Goal: Task Accomplishment & Management: Manage account settings

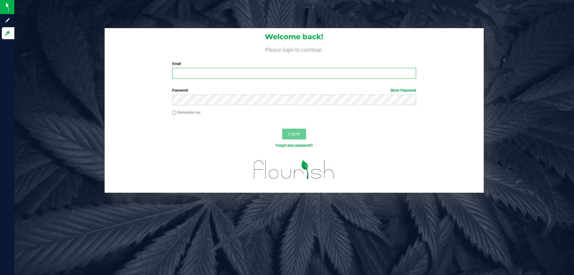
click at [182, 72] on input "Email" at bounding box center [294, 73] width 244 height 11
type input "[EMAIL_ADDRESS][DOMAIN_NAME]"
click at [282, 128] on button "Log In" at bounding box center [294, 133] width 24 height 11
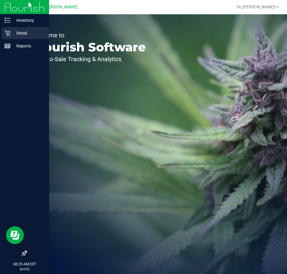
click at [18, 32] on p "Retail" at bounding box center [28, 33] width 36 height 7
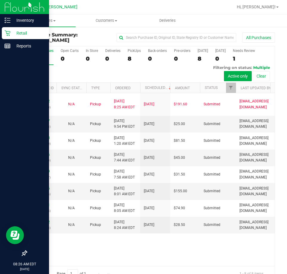
click at [1, 101] on div at bounding box center [24, 150] width 49 height 195
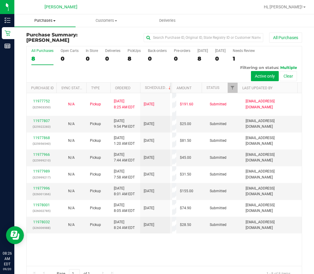
click at [51, 21] on span "Purchases" at bounding box center [44, 20] width 61 height 5
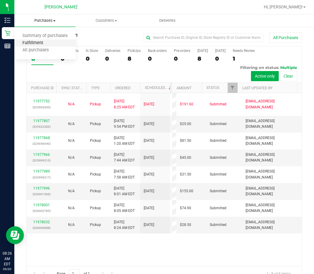
click at [38, 44] on span "Fulfillment" at bounding box center [32, 43] width 37 height 5
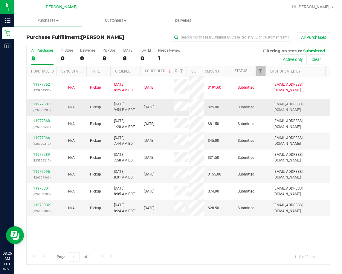
click at [43, 103] on link "11977807" at bounding box center [41, 104] width 17 height 4
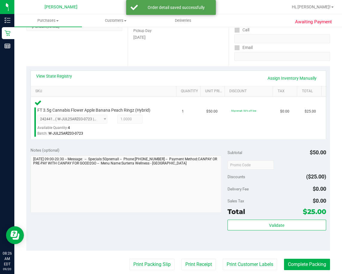
scroll to position [120, 0]
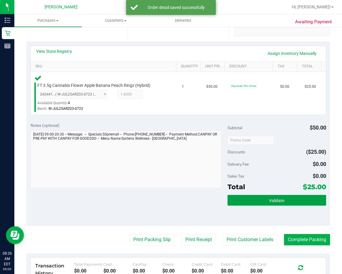
click at [279, 204] on button "Validate" at bounding box center [276, 200] width 99 height 11
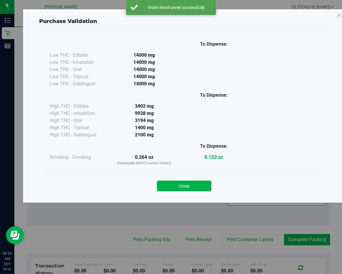
click at [199, 186] on button "Close" at bounding box center [184, 186] width 54 height 11
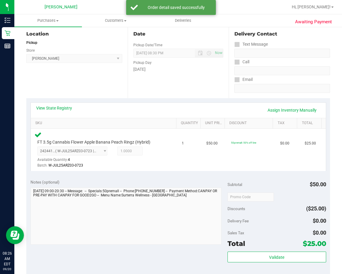
scroll to position [149, 0]
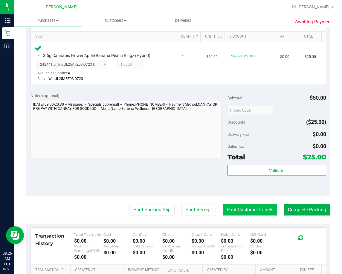
click at [237, 210] on button "Print Customer Labels" at bounding box center [250, 209] width 54 height 11
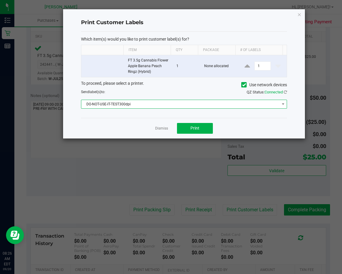
click at [164, 104] on span "DO-NOT-USE-IT-TEST300dpi" at bounding box center [180, 104] width 198 height 8
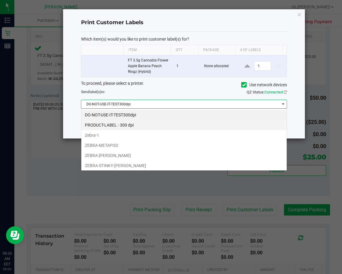
scroll to position [9, 206]
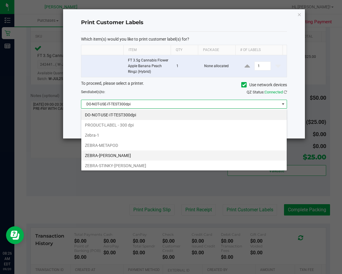
click at [114, 155] on li "ZEBRA-[PERSON_NAME]" at bounding box center [183, 156] width 205 height 10
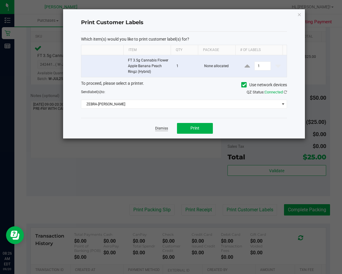
click at [160, 127] on link "Dismiss" at bounding box center [161, 128] width 13 height 5
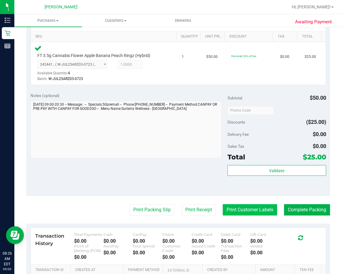
click at [232, 208] on button "Print Customer Labels" at bounding box center [250, 209] width 54 height 11
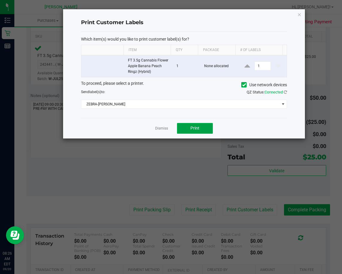
click at [199, 130] on button "Print" at bounding box center [195, 128] width 36 height 11
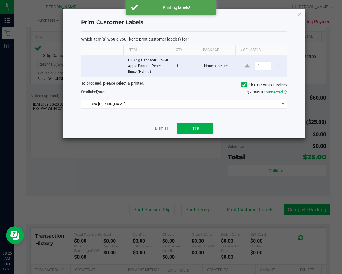
drag, startPoint x: 158, startPoint y: 128, endPoint x: 155, endPoint y: 135, distance: 7.6
click at [158, 128] on link "Dismiss" at bounding box center [161, 128] width 13 height 5
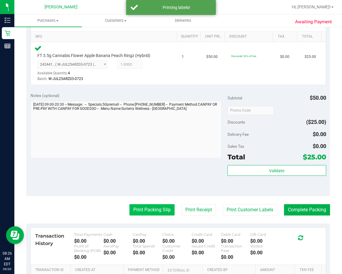
click at [156, 209] on button "Print Packing Slip" at bounding box center [151, 209] width 45 height 11
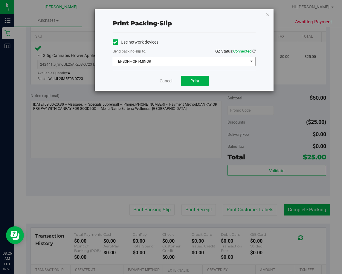
click at [151, 60] on span "EPSON-FORT-MINOR" at bounding box center [180, 61] width 135 height 8
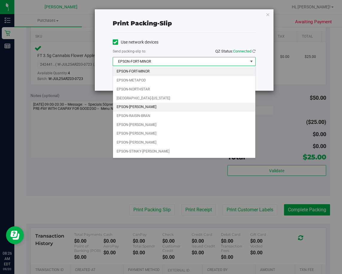
click at [136, 109] on li "EPSON-[PERSON_NAME]" at bounding box center [184, 107] width 142 height 9
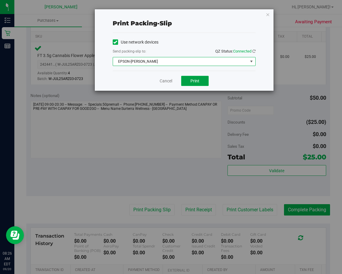
click at [195, 79] on span "Print" at bounding box center [194, 81] width 9 height 5
click at [163, 80] on link "Cancel" at bounding box center [166, 81] width 13 height 6
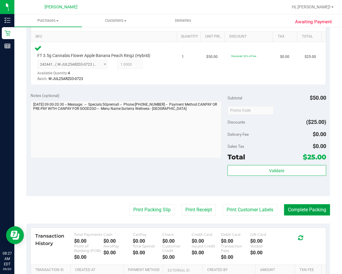
click at [308, 211] on button "Complete Packing" at bounding box center [307, 209] width 46 height 11
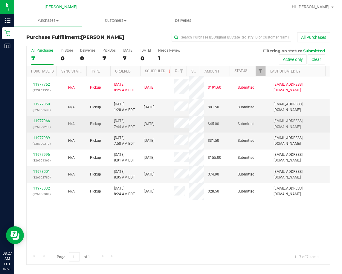
click at [42, 120] on link "11977966" at bounding box center [41, 121] width 17 height 4
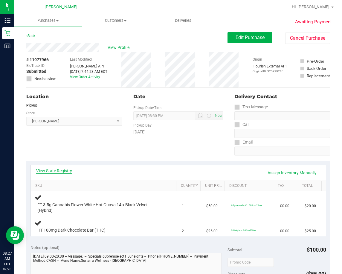
click at [56, 171] on link "View State Registry" at bounding box center [54, 171] width 36 height 6
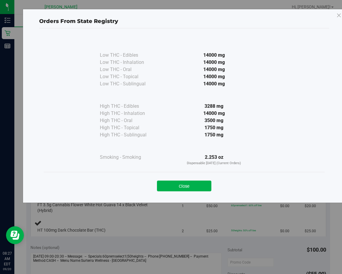
drag, startPoint x: 180, startPoint y: 184, endPoint x: 170, endPoint y: 177, distance: 11.6
click at [180, 184] on button "Close" at bounding box center [184, 186] width 54 height 11
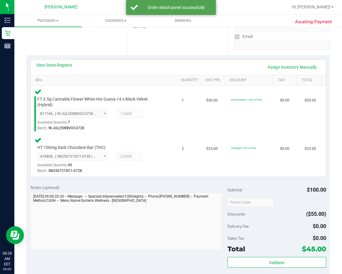
scroll to position [120, 0]
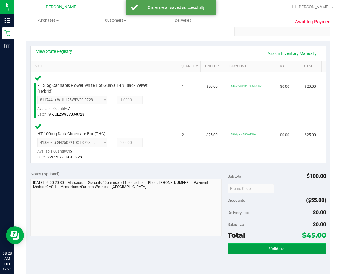
click at [252, 251] on button "Validate" at bounding box center [276, 249] width 99 height 11
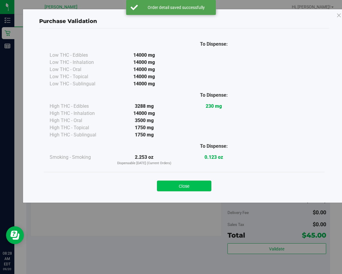
click at [206, 189] on button "Close" at bounding box center [184, 186] width 54 height 11
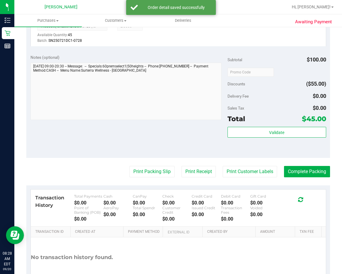
scroll to position [239, 0]
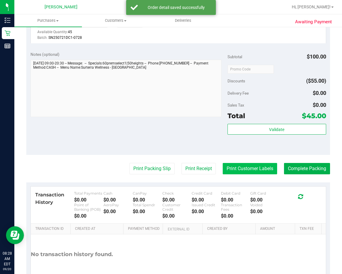
click at [249, 169] on button "Print Customer Labels" at bounding box center [250, 168] width 54 height 11
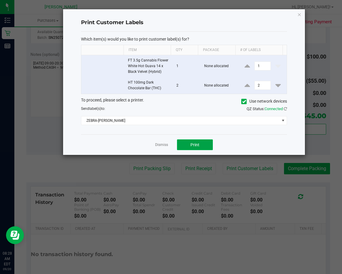
click at [204, 144] on button "Print" at bounding box center [195, 145] width 36 height 11
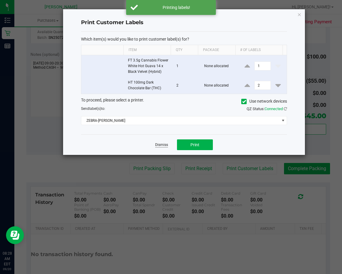
click at [159, 147] on link "Dismiss" at bounding box center [161, 145] width 13 height 5
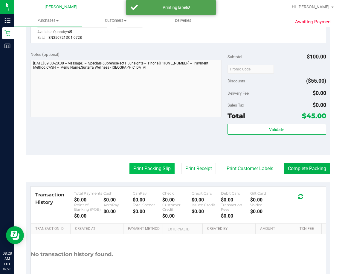
click at [151, 169] on button "Print Packing Slip" at bounding box center [151, 168] width 45 height 11
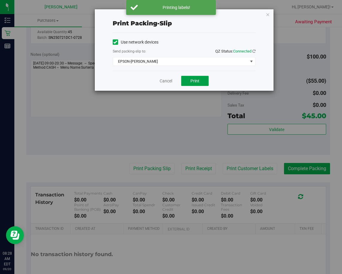
click at [197, 80] on span "Print" at bounding box center [194, 81] width 9 height 5
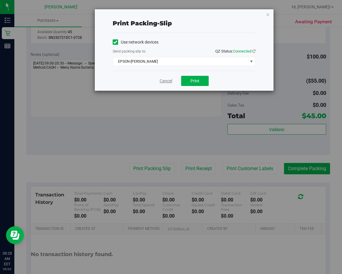
click at [162, 81] on link "Cancel" at bounding box center [166, 81] width 13 height 6
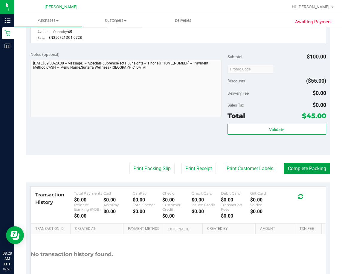
click at [292, 165] on button "Complete Packing" at bounding box center [307, 168] width 46 height 11
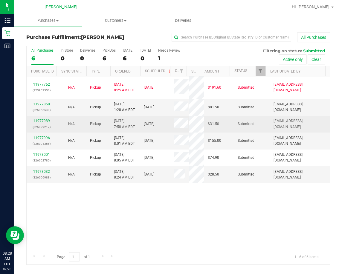
click at [34, 120] on link "11977989" at bounding box center [41, 121] width 17 height 4
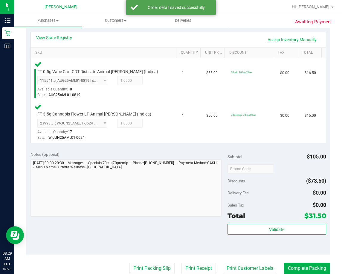
scroll to position [149, 0]
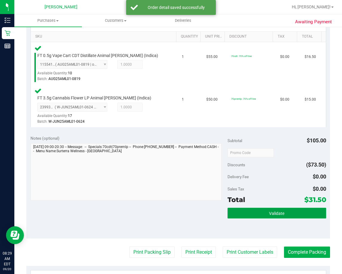
click at [255, 214] on button "Validate" at bounding box center [276, 213] width 99 height 11
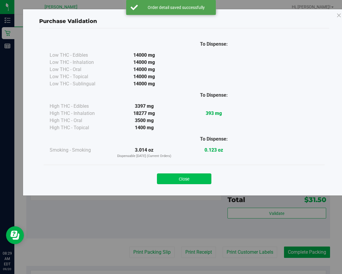
click at [201, 179] on button "Close" at bounding box center [184, 179] width 54 height 11
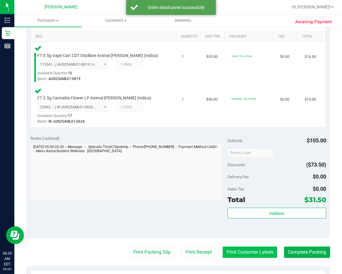
click at [235, 253] on button "Print Customer Labels" at bounding box center [250, 252] width 54 height 11
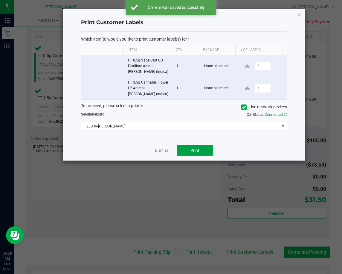
click at [198, 145] on button "Print" at bounding box center [195, 150] width 36 height 11
click at [162, 148] on link "Dismiss" at bounding box center [161, 150] width 13 height 5
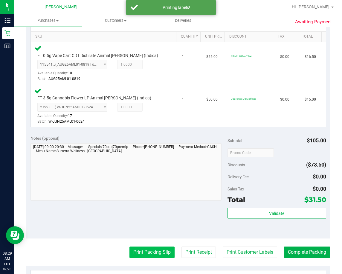
click at [144, 252] on button "Print Packing Slip" at bounding box center [151, 252] width 45 height 11
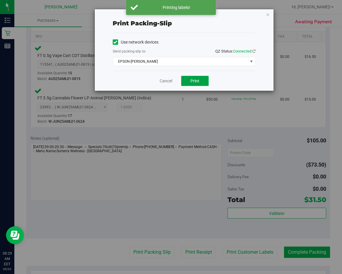
click at [196, 82] on span "Print" at bounding box center [194, 81] width 9 height 5
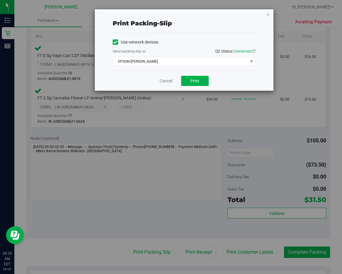
click at [202, 76] on div "Cancel Print" at bounding box center [184, 81] width 143 height 20
click at [169, 81] on link "Cancel" at bounding box center [166, 81] width 13 height 6
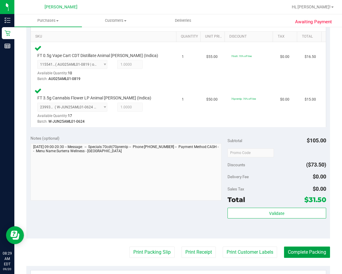
click at [288, 253] on button "Complete Packing" at bounding box center [307, 252] width 46 height 11
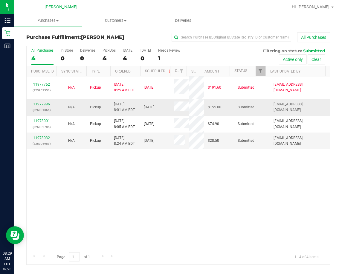
click at [42, 104] on link "11977996" at bounding box center [41, 104] width 17 height 4
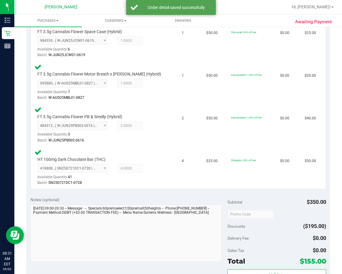
scroll to position [239, 0]
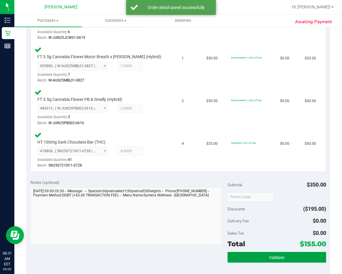
click at [227, 258] on button "Validate" at bounding box center [276, 257] width 99 height 11
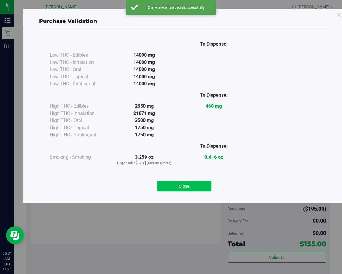
click at [198, 187] on button "Close" at bounding box center [184, 186] width 54 height 11
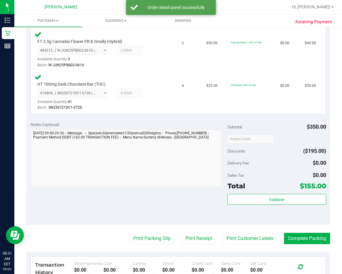
scroll to position [329, 0]
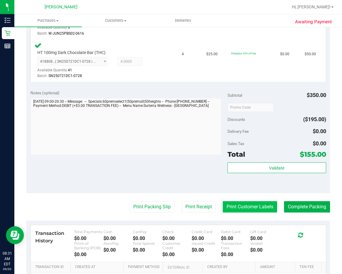
click at [245, 209] on button "Print Customer Labels" at bounding box center [250, 206] width 54 height 11
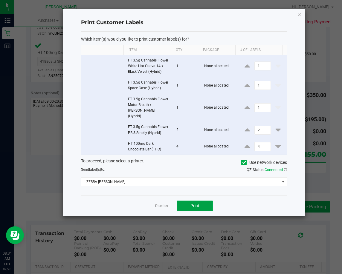
click at [189, 201] on button "Print" at bounding box center [195, 206] width 36 height 11
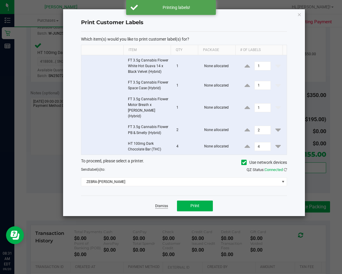
click at [161, 204] on link "Dismiss" at bounding box center [161, 206] width 13 height 5
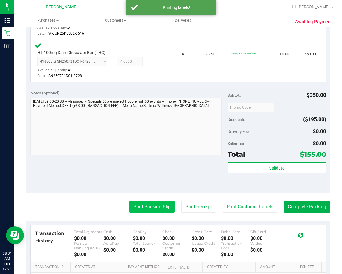
click at [148, 208] on button "Print Packing Slip" at bounding box center [151, 206] width 45 height 11
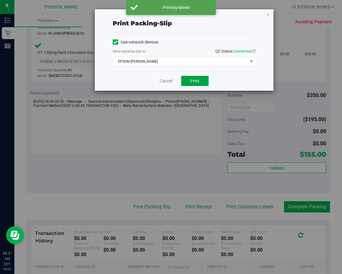
click at [188, 79] on button "Print" at bounding box center [194, 81] width 27 height 10
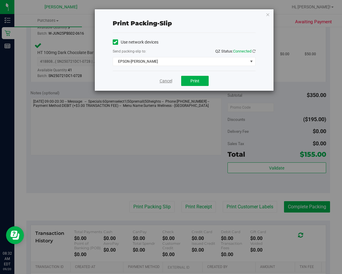
click at [168, 82] on link "Cancel" at bounding box center [166, 81] width 13 height 6
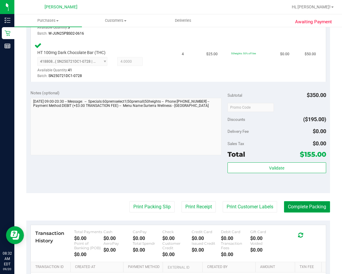
click at [301, 207] on button "Complete Packing" at bounding box center [307, 206] width 46 height 11
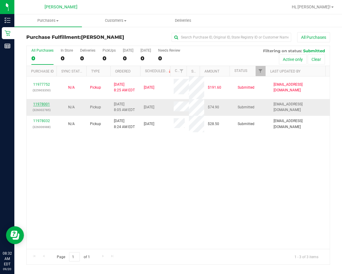
click at [46, 105] on link "11978001" at bounding box center [41, 104] width 17 height 4
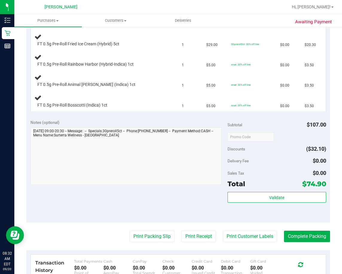
scroll to position [269, 0]
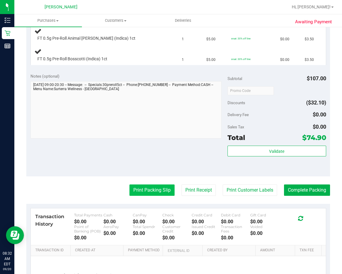
click at [134, 191] on button "Print Packing Slip" at bounding box center [151, 190] width 45 height 11
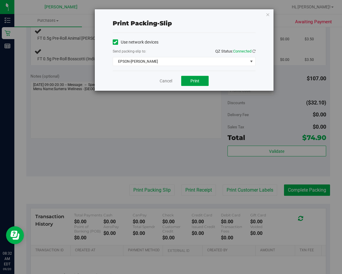
click at [197, 82] on span "Print" at bounding box center [194, 81] width 9 height 5
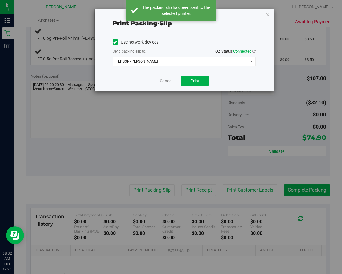
click at [165, 82] on link "Cancel" at bounding box center [166, 81] width 13 height 6
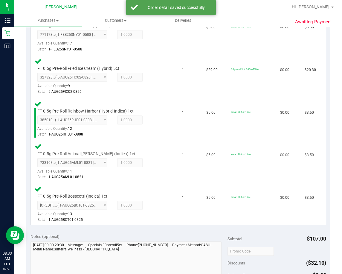
scroll to position [359, 0]
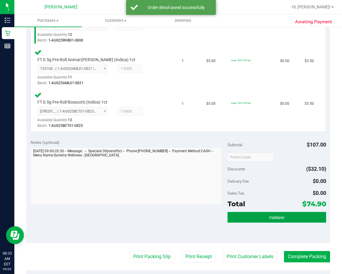
click at [234, 218] on button "Validate" at bounding box center [276, 217] width 99 height 11
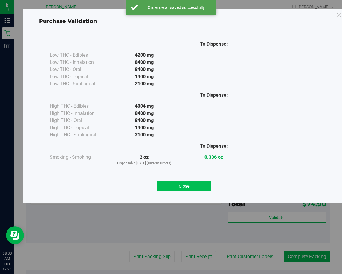
click at [193, 186] on button "Close" at bounding box center [184, 186] width 54 height 11
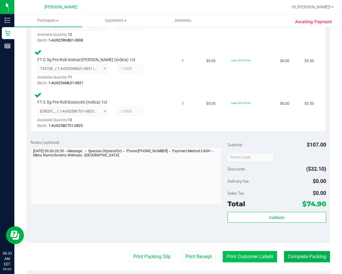
click at [233, 258] on button "Print Customer Labels" at bounding box center [250, 256] width 54 height 11
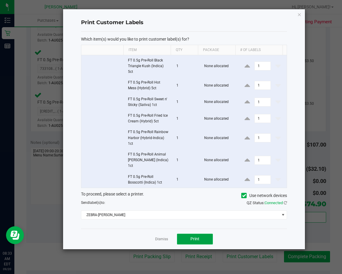
click at [199, 237] on span "Print" at bounding box center [194, 239] width 9 height 5
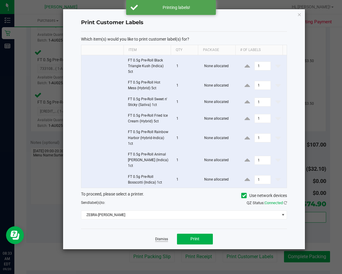
click at [159, 237] on link "Dismiss" at bounding box center [161, 239] width 13 height 5
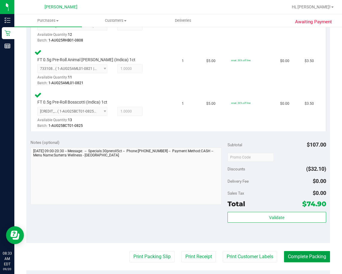
click at [302, 258] on button "Complete Packing" at bounding box center [307, 256] width 46 height 11
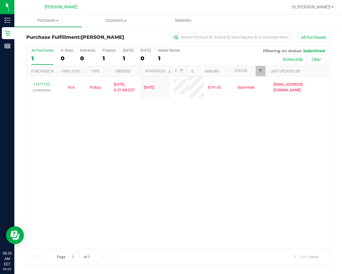
click at [177, 181] on div "11977752 (325903350) N/A Pickup 9/20/2025 8:25 AM EDT 9/20/2025 $191.60 Submitt…" at bounding box center [178, 162] width 303 height 173
click at [149, 159] on div "11977752 (325903350) N/A Pickup 9/20/2025 8:25 AM EDT 9/20/2025 $191.60 Submitt…" at bounding box center [178, 162] width 303 height 173
click at [170, 155] on div "11977752 (325903350) N/A Pickup 9/20/2025 8:25 AM EDT 9/20/2025 $191.60 Submitt…" at bounding box center [178, 162] width 303 height 173
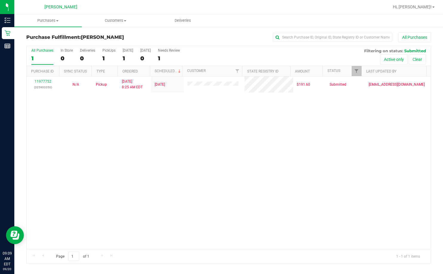
click at [288, 144] on div "11977752 (325903350) N/A Pickup 9/20/2025 8:25 AM EDT 9/20/2025 $191.60 Submitt…" at bounding box center [229, 162] width 405 height 173
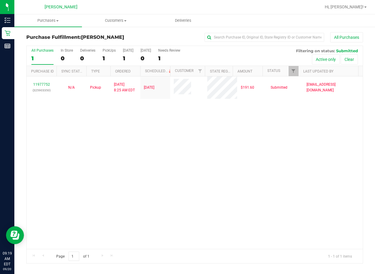
click at [196, 166] on div "11977752 (325903350) N/A Pickup 9/20/2025 8:25 AM EDT 9/20/2025 $191.60 Submitt…" at bounding box center [195, 162] width 336 height 173
drag, startPoint x: 234, startPoint y: 206, endPoint x: 169, endPoint y: 152, distance: 84.7
click at [233, 206] on div "11977752 (325903350) N/A Pickup 9/20/2025 8:25 AM EDT 9/20/2025 $191.60 Submitt…" at bounding box center [195, 162] width 336 height 173
click at [114, 21] on span "Customers" at bounding box center [115, 20] width 67 height 5
click at [114, 35] on span "All customers" at bounding box center [103, 35] width 43 height 5
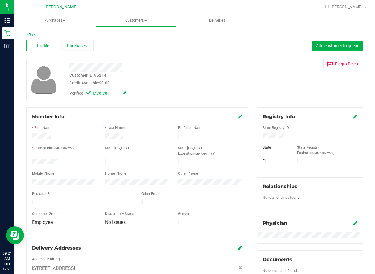
click at [85, 44] on span "Purchases" at bounding box center [77, 46] width 20 height 6
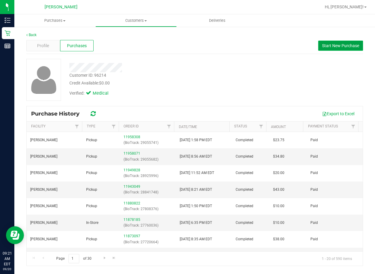
click at [329, 45] on span "Start New Purchase" at bounding box center [340, 45] width 37 height 5
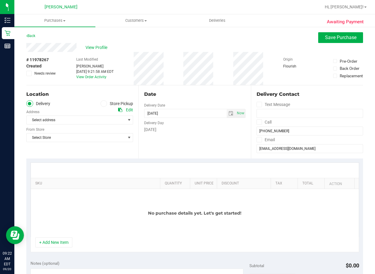
click at [99, 104] on ul "Delivery Store Pickup" at bounding box center [79, 103] width 107 height 7
click at [102, 104] on icon at bounding box center [104, 104] width 4 height 0
click at [0, 0] on input "Store Pickup" at bounding box center [0, 0] width 0 height 0
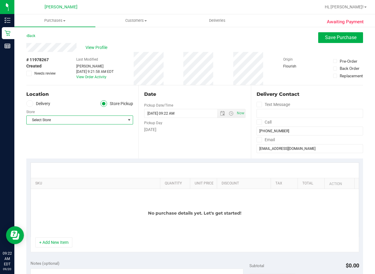
click at [94, 120] on span "Select Store" at bounding box center [76, 120] width 99 height 8
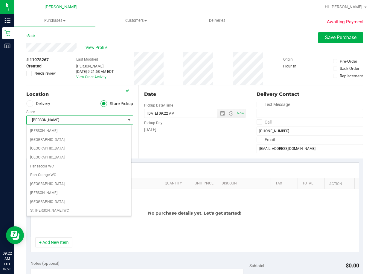
scroll to position [319, 0]
click at [94, 120] on span "[PERSON_NAME]" at bounding box center [76, 120] width 99 height 8
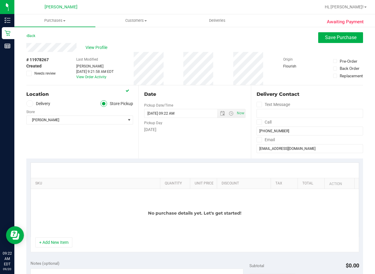
click at [64, 142] on div "Location Delivery Store Pickup Store Summerfield WC Select Store Bonita Springs…" at bounding box center [82, 121] width 112 height 73
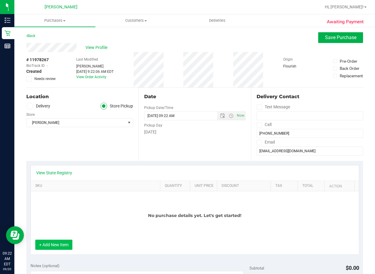
click at [52, 247] on button "+ Add New Item" at bounding box center [53, 245] width 37 height 10
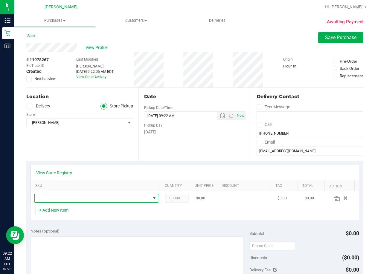
click at [79, 196] on span "NO DATA FOUND" at bounding box center [93, 198] width 116 height 8
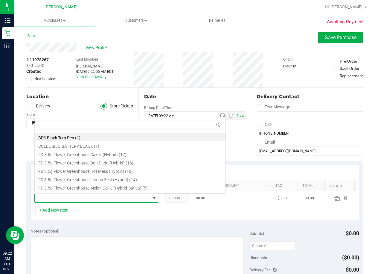
scroll to position [9, 113]
type input "srz"
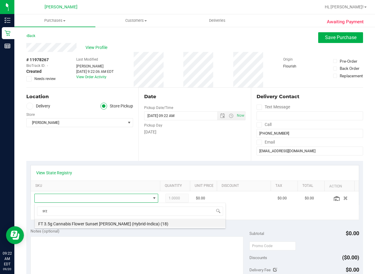
click at [78, 224] on li "FT 3.5g Cannabis Flower Sunset [PERSON_NAME] (Hybrid-Indica) (18)" at bounding box center [130, 223] width 191 height 8
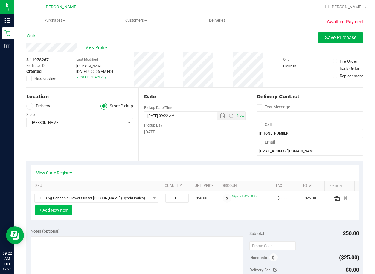
click at [64, 211] on button "+ Add New Item" at bounding box center [53, 210] width 37 height 10
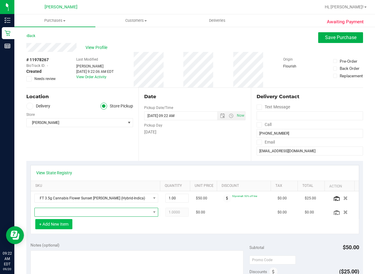
click at [64, 211] on span "NO DATA FOUND" at bounding box center [93, 212] width 116 height 8
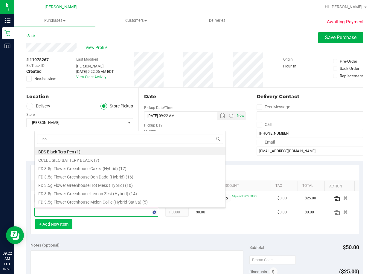
type input "bos"
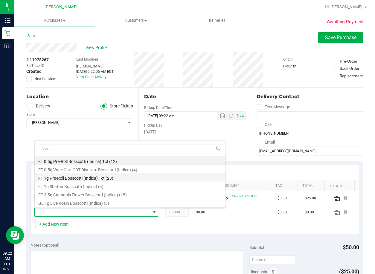
click at [91, 177] on li "FT 1g Pre-Roll Bosscotti (Indica) 1ct (23)" at bounding box center [130, 177] width 191 height 8
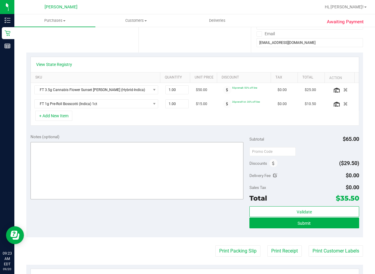
scroll to position [120, 0]
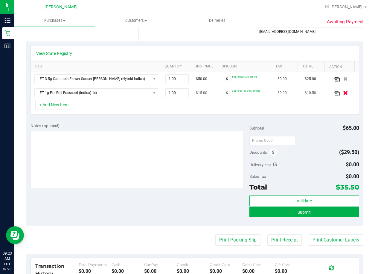
click at [343, 92] on icon "button" at bounding box center [345, 93] width 5 height 4
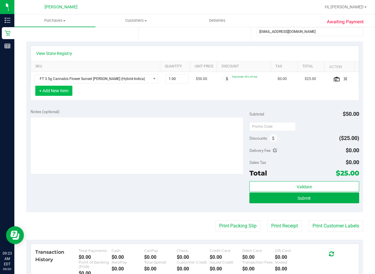
click at [59, 89] on button "+ Add New Item" at bounding box center [53, 91] width 37 height 10
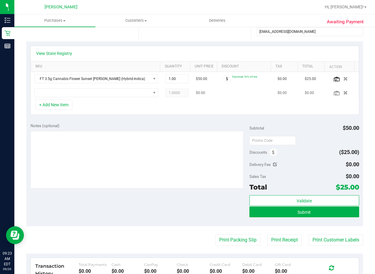
click at [69, 99] on td at bounding box center [96, 93] width 131 height 14
click at [75, 91] on span "NO DATA FOUND" at bounding box center [93, 93] width 116 height 8
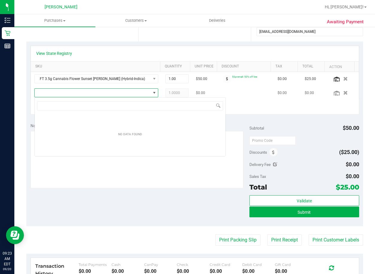
scroll to position [9, 117]
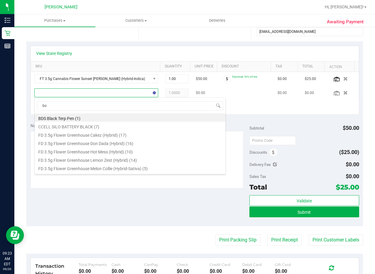
type input "bos"
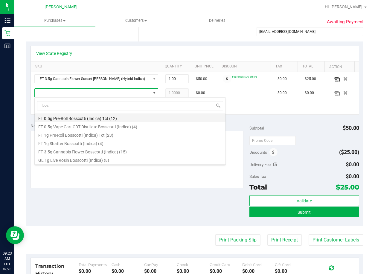
click at [77, 118] on li "FT 0.5g Pre-Roll Bosscotti (Indica) 1ct (12)" at bounding box center [130, 118] width 191 height 8
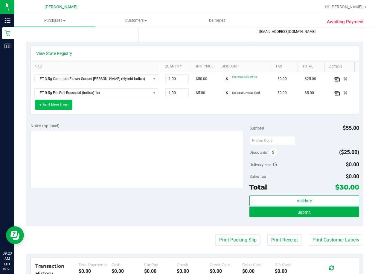
click at [58, 106] on button "+ Add New Item" at bounding box center [53, 105] width 37 height 10
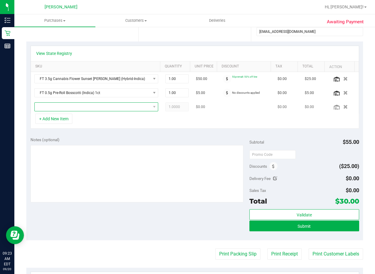
click at [111, 104] on span "NO DATA FOUND" at bounding box center [93, 107] width 116 height 8
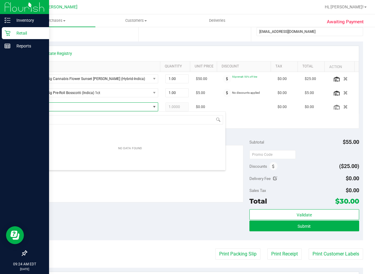
drag, startPoint x: 111, startPoint y: 118, endPoint x: 14, endPoint y: 128, distance: 98.2
click at [14, 128] on body "Inventory Retail Reports 09:24 AM EDT [DATE] 09/20 [PERSON_NAME] Hi, [PERSON_NA…" at bounding box center [187, 137] width 375 height 274
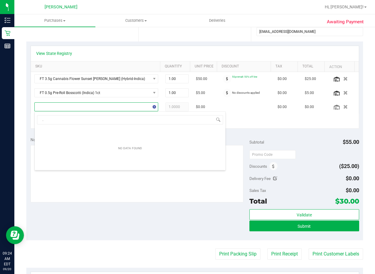
type input ".5"
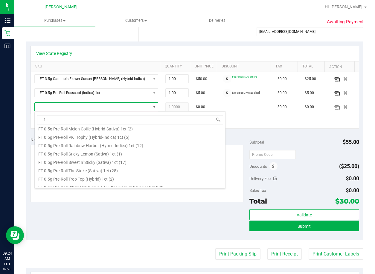
scroll to position [209, 0]
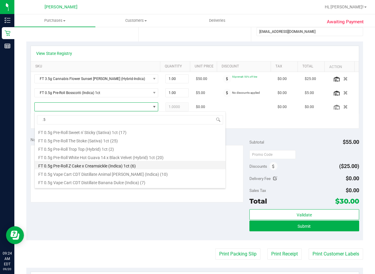
click at [97, 164] on li "FT 0.5g Pre-Roll Z Cake x Creamsickle (Indica) 1ct (6)" at bounding box center [130, 165] width 191 height 8
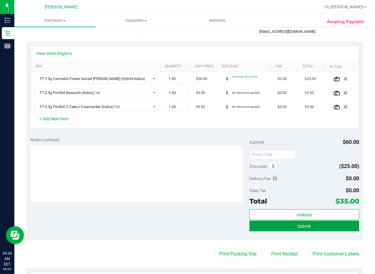
click at [302, 226] on span "Submit" at bounding box center [303, 226] width 13 height 5
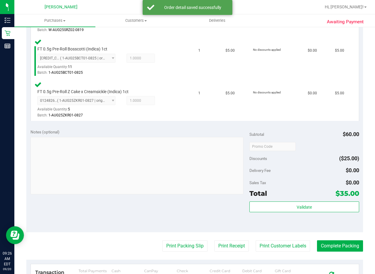
scroll to position [209, 0]
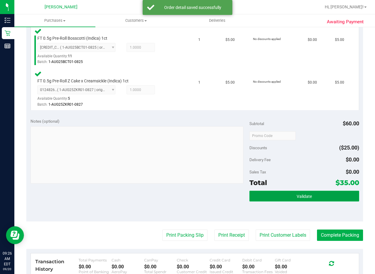
click at [311, 194] on button "Validate" at bounding box center [303, 196] width 109 height 11
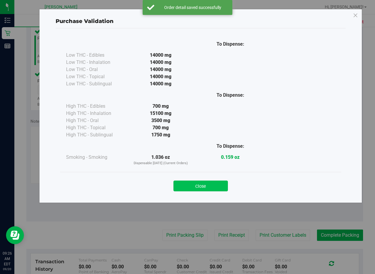
click at [219, 188] on button "Close" at bounding box center [200, 186] width 54 height 11
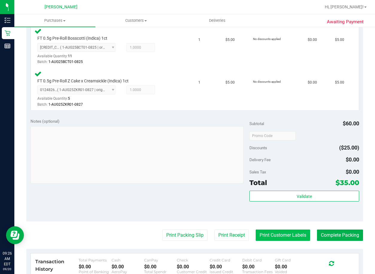
click at [287, 237] on button "Print Customer Labels" at bounding box center [282, 235] width 54 height 11
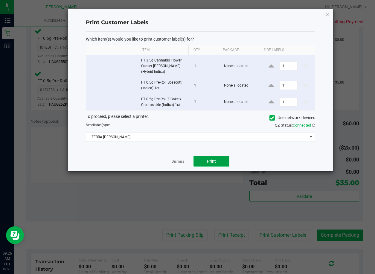
click at [212, 161] on span "Print" at bounding box center [211, 161] width 9 height 5
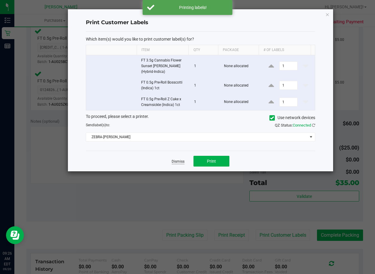
click at [177, 162] on link "Dismiss" at bounding box center [178, 161] width 13 height 5
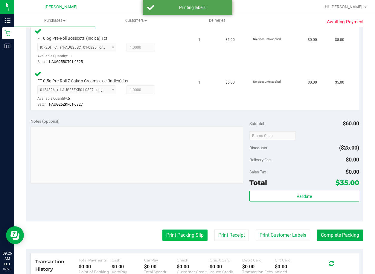
click at [174, 236] on button "Print Packing Slip" at bounding box center [184, 235] width 45 height 11
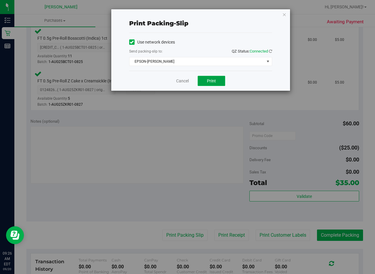
click at [212, 82] on span "Print" at bounding box center [211, 81] width 9 height 5
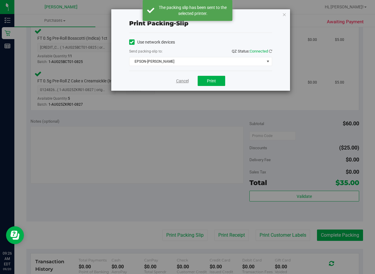
click at [181, 81] on link "Cancel" at bounding box center [182, 81] width 13 height 6
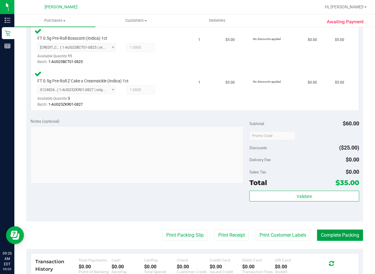
click at [347, 237] on button "Complete Packing" at bounding box center [340, 235] width 46 height 11
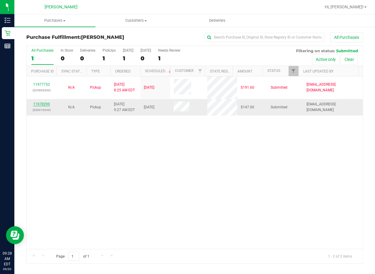
click at [40, 103] on link "11978299" at bounding box center [41, 104] width 17 height 4
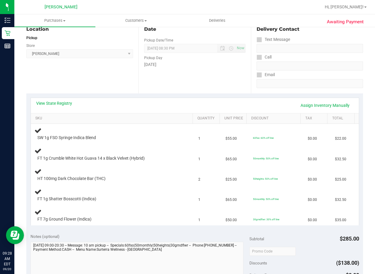
scroll to position [90, 0]
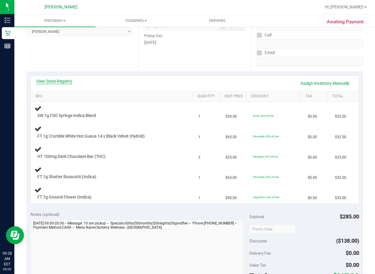
click at [50, 81] on link "View State Registry" at bounding box center [54, 81] width 36 height 6
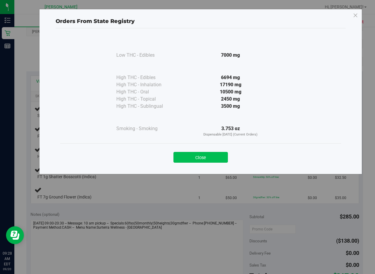
click at [184, 157] on button "Close" at bounding box center [200, 157] width 54 height 11
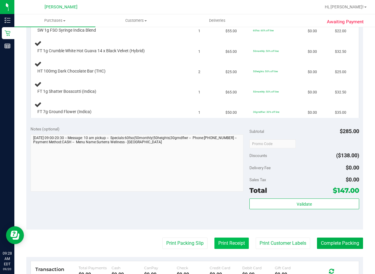
scroll to position [179, 0]
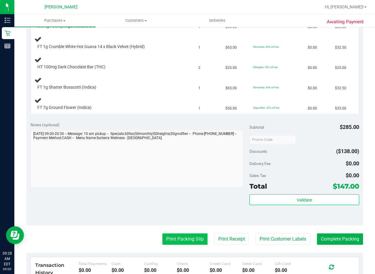
click at [174, 239] on button "Print Packing Slip" at bounding box center [184, 239] width 45 height 11
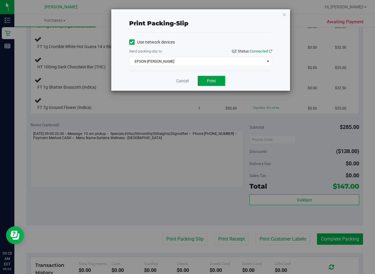
click at [208, 81] on span "Print" at bounding box center [211, 81] width 9 height 5
click at [185, 79] on link "Cancel" at bounding box center [182, 81] width 13 height 6
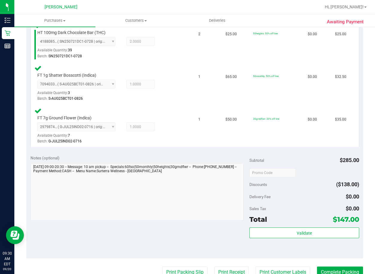
scroll to position [269, 0]
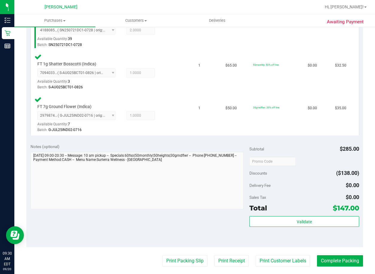
click at [283, 228] on div "Validate" at bounding box center [303, 229] width 109 height 27
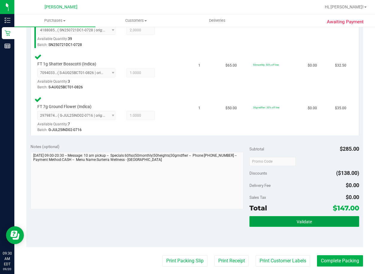
click at [282, 221] on button "Validate" at bounding box center [303, 221] width 109 height 11
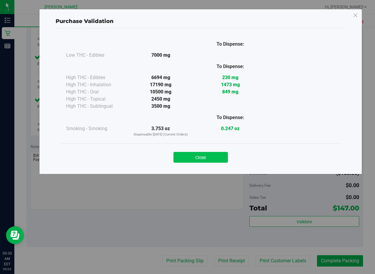
click at [204, 157] on button "Close" at bounding box center [200, 157] width 54 height 11
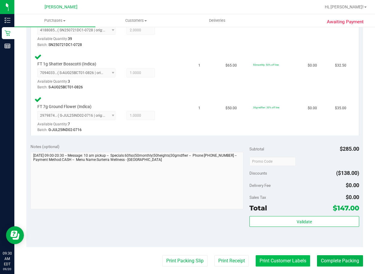
click at [267, 263] on button "Print Customer Labels" at bounding box center [282, 260] width 54 height 11
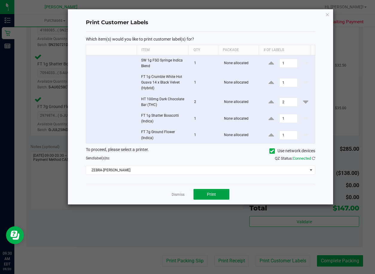
click at [221, 193] on button "Print" at bounding box center [211, 194] width 36 height 11
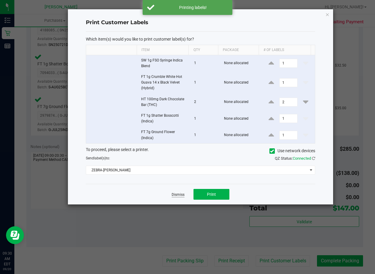
click at [178, 194] on link "Dismiss" at bounding box center [178, 194] width 13 height 5
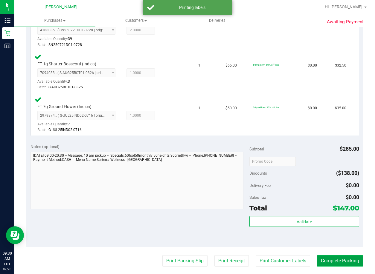
click at [342, 261] on button "Complete Packing" at bounding box center [340, 260] width 46 height 11
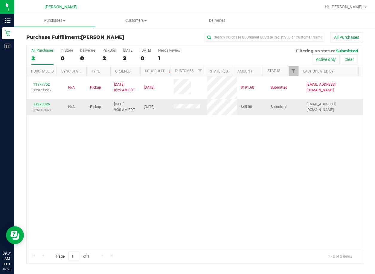
click at [40, 103] on link "11978326" at bounding box center [41, 104] width 17 height 4
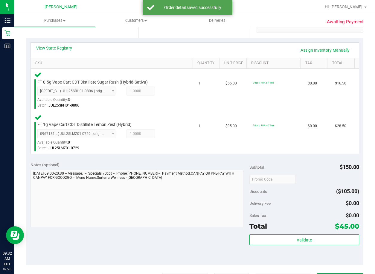
scroll to position [149, 0]
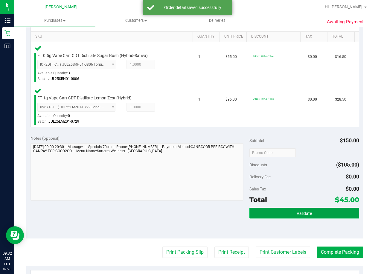
click at [273, 212] on button "Validate" at bounding box center [303, 213] width 109 height 11
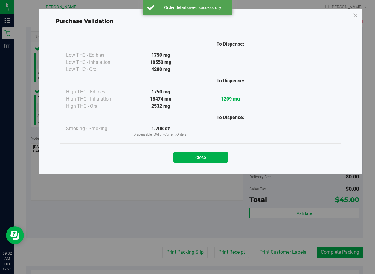
click at [217, 160] on button "Close" at bounding box center [200, 157] width 54 height 11
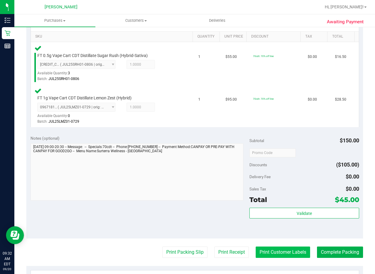
click at [276, 255] on button "Print Customer Labels" at bounding box center [282, 252] width 54 height 11
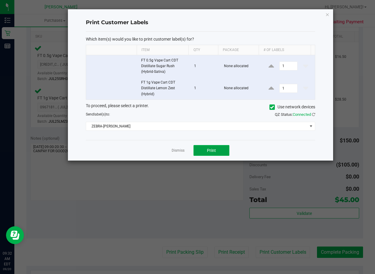
click at [218, 148] on button "Print" at bounding box center [211, 150] width 36 height 11
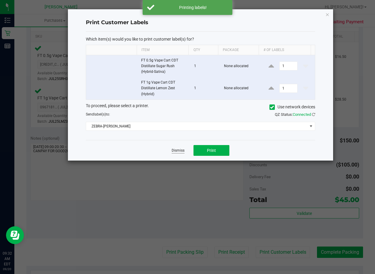
click at [180, 150] on link "Dismiss" at bounding box center [178, 150] width 13 height 5
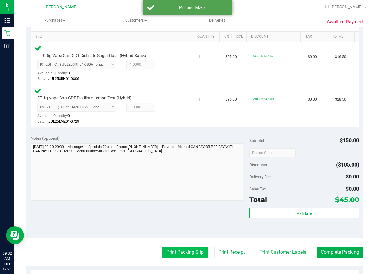
click at [179, 250] on button "Print Packing Slip" at bounding box center [184, 252] width 45 height 11
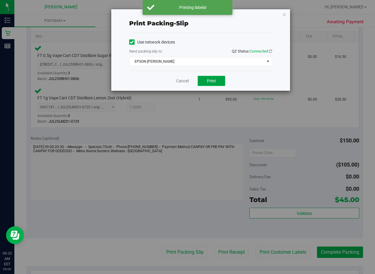
click at [217, 81] on button "Print" at bounding box center [210, 81] width 27 height 10
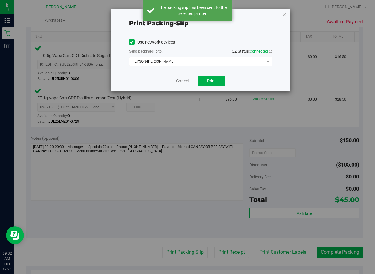
click at [183, 82] on link "Cancel" at bounding box center [182, 81] width 13 height 6
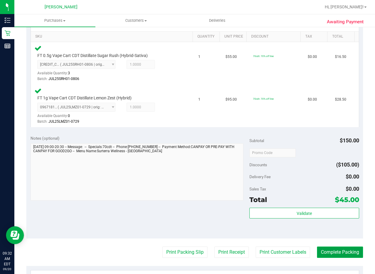
click at [329, 254] on button "Complete Packing" at bounding box center [340, 252] width 46 height 11
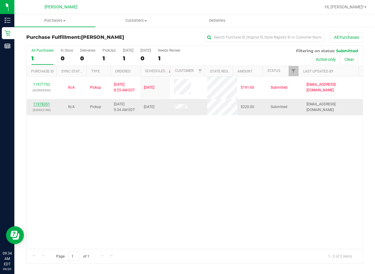
click at [40, 103] on link "11978351" at bounding box center [41, 104] width 17 height 4
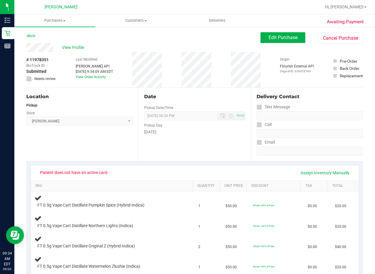
click at [181, 37] on div "Back Edit Purchase Cancel Purchase" at bounding box center [194, 37] width 336 height 11
click at [70, 49] on span "View Profile" at bounding box center [74, 48] width 24 height 6
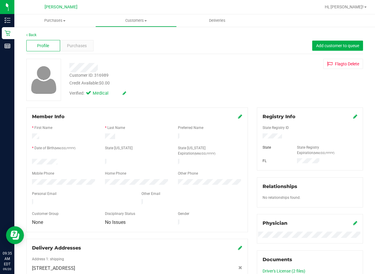
click at [106, 75] on div "Customer ID: 316989" at bounding box center [88, 75] width 39 height 6
copy div "316989"
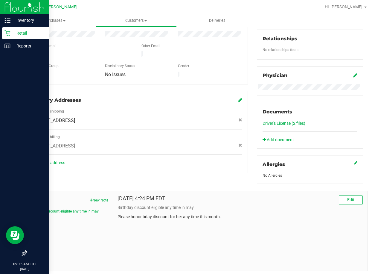
scroll to position [164, 0]
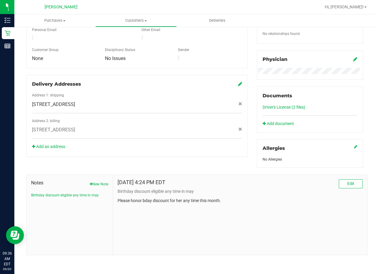
click at [245, 221] on div "[DATE] 4:24 PM EDT Edit Birthday discount eligible any time in may Please honor…" at bounding box center [240, 215] width 254 height 80
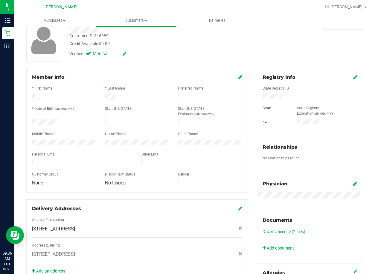
scroll to position [0, 0]
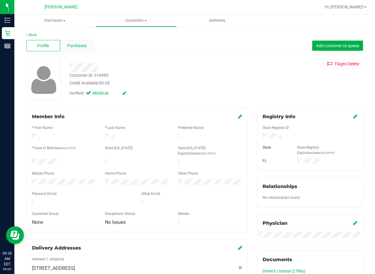
click at [85, 46] on span "Purchases" at bounding box center [77, 46] width 20 height 6
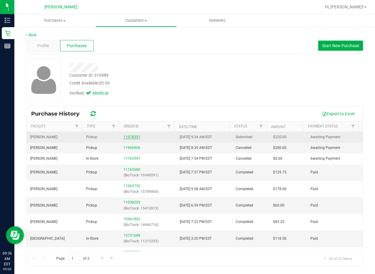
click at [130, 137] on link "11978351" at bounding box center [131, 137] width 17 height 4
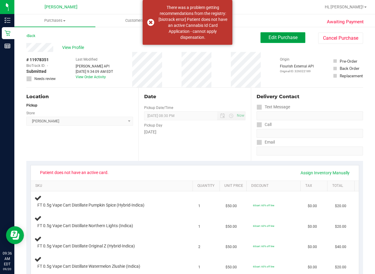
click at [283, 38] on span "Edit Purchase" at bounding box center [282, 38] width 29 height 6
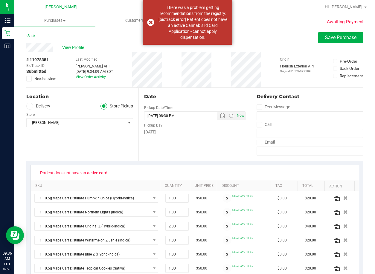
click at [33, 79] on label "Needs review" at bounding box center [41, 78] width 30 height 5
click at [0, 0] on input "Needs review" at bounding box center [0, 0] width 0 height 0
click at [325, 39] on span "Save Purchase" at bounding box center [340, 38] width 31 height 6
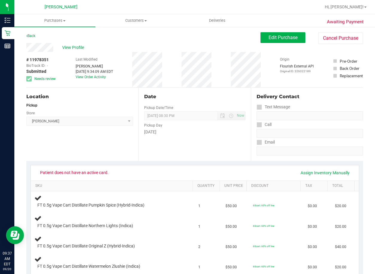
click at [213, 143] on div "Date Pickup Date/Time [DATE] Now [DATE] 08:30 PM Now Pickup Day [DATE]" at bounding box center [194, 124] width 112 height 73
click at [58, 21] on span "Purchases" at bounding box center [54, 20] width 81 height 5
click at [30, 43] on span "Fulfillment" at bounding box center [32, 43] width 37 height 5
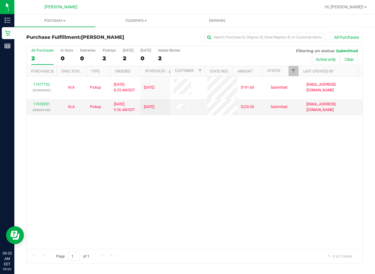
click at [229, 148] on div "11977752 (325903350) N/A Pickup [DATE] 8:25 AM EDT 9/20/2025 $191.60 Submitted …" at bounding box center [195, 162] width 336 height 173
click at [160, 147] on div "11977752 (325903350) N/A Pickup [DATE] 8:25 AM EDT 9/20/2025 $191.60 Submitted …" at bounding box center [195, 162] width 336 height 173
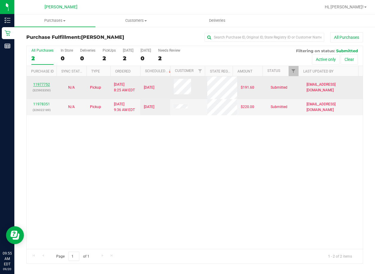
click at [46, 83] on link "11977752" at bounding box center [41, 84] width 17 height 4
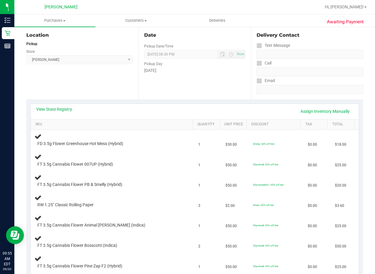
scroll to position [90, 0]
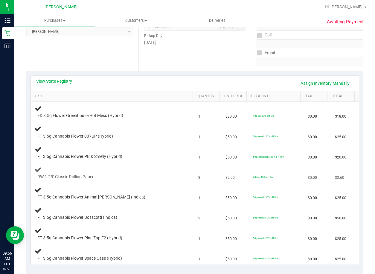
click at [153, 167] on div "RW 1.25" Classic Rolling Paper" at bounding box center [112, 173] width 157 height 14
click at [154, 182] on td "RW 1.25" Classic Rolling Paper" at bounding box center [113, 173] width 164 height 20
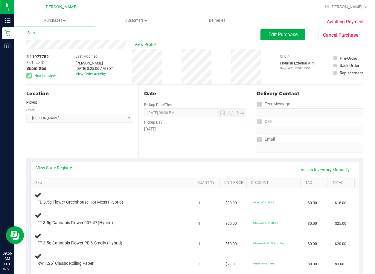
scroll to position [0, 0]
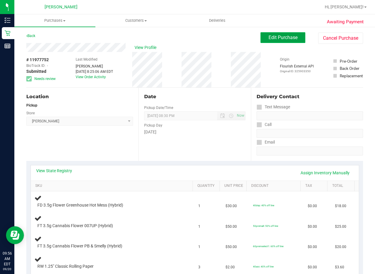
click at [272, 39] on span "Edit Purchase" at bounding box center [282, 38] width 29 height 6
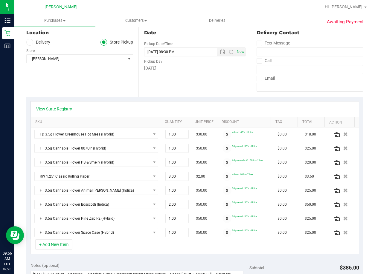
scroll to position [90, 0]
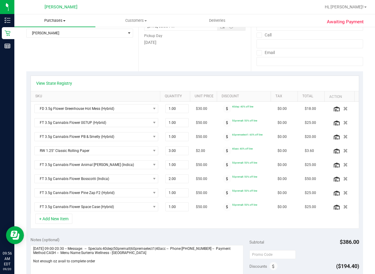
click at [60, 21] on span "Purchases" at bounding box center [54, 20] width 81 height 5
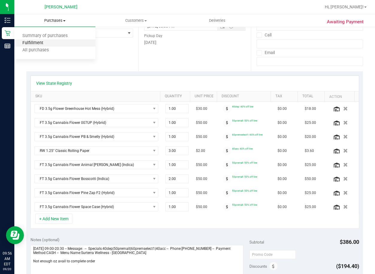
click at [48, 43] on span "Fulfillment" at bounding box center [32, 43] width 37 height 5
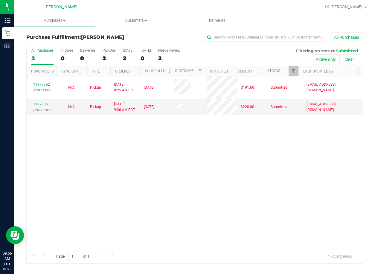
click at [314, 189] on div "11977752 (325903350) N/A Pickup [DATE] 8:25 AM EDT 9/20/2025 $191.60 Submitted …" at bounding box center [195, 162] width 336 height 173
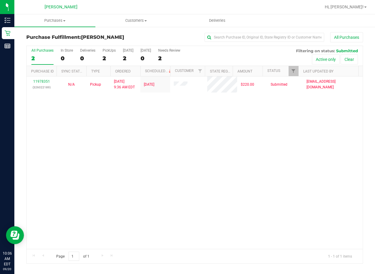
click at [310, 165] on div "11978351 (326022189) N/A Pickup [DATE] 9:36 AM EDT 9/20/2025 $220.00 Submitted …" at bounding box center [195, 162] width 336 height 173
click at [199, 123] on div "11978351 (326022189) N/A Pickup [DATE] 9:36 AM EDT 9/20/2025 $220.00 Submitted …" at bounding box center [195, 162] width 336 height 173
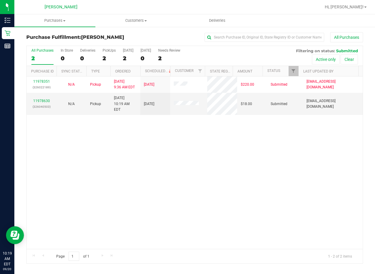
drag, startPoint x: 195, startPoint y: 196, endPoint x: 193, endPoint y: 190, distance: 6.0
click at [195, 195] on div "11978351 (326022189) N/A Pickup [DATE] 9:36 AM EDT 9/20/2025 $220.00 Submitted …" at bounding box center [195, 162] width 336 height 173
click at [42, 99] on link "11978630" at bounding box center [41, 101] width 17 height 4
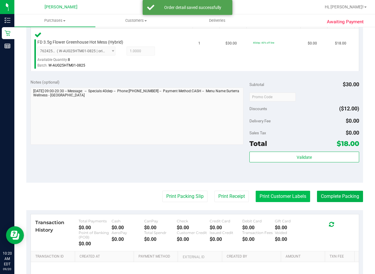
scroll to position [179, 0]
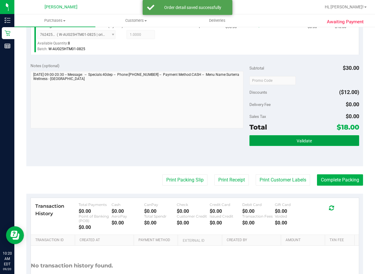
click at [312, 138] on button "Validate" at bounding box center [303, 140] width 109 height 11
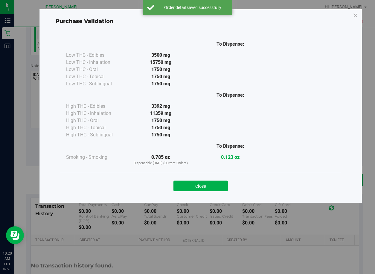
drag, startPoint x: 216, startPoint y: 187, endPoint x: 222, endPoint y: 183, distance: 7.0
click at [217, 187] on button "Close" at bounding box center [200, 186] width 54 height 11
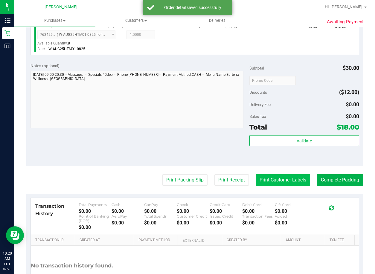
click at [285, 176] on button "Print Customer Labels" at bounding box center [282, 179] width 54 height 11
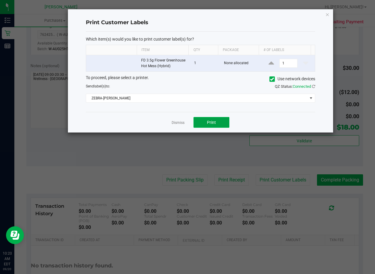
click at [212, 123] on span "Print" at bounding box center [211, 122] width 9 height 5
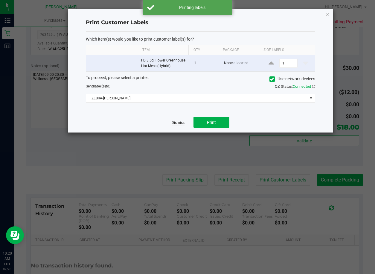
click at [180, 124] on link "Dismiss" at bounding box center [178, 122] width 13 height 5
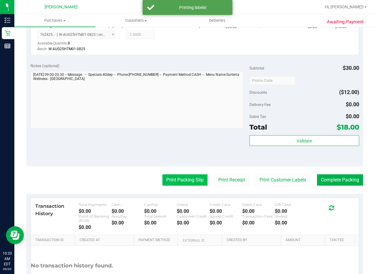
click at [182, 181] on button "Print Packing Slip" at bounding box center [184, 179] width 45 height 11
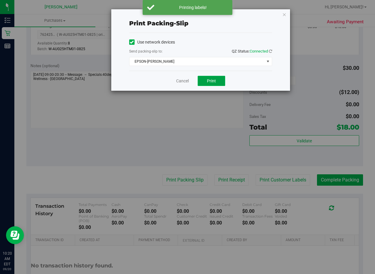
click at [213, 82] on span "Print" at bounding box center [211, 81] width 9 height 5
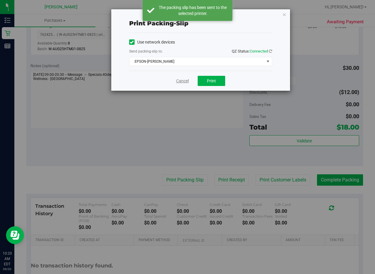
click at [183, 83] on link "Cancel" at bounding box center [182, 81] width 13 height 6
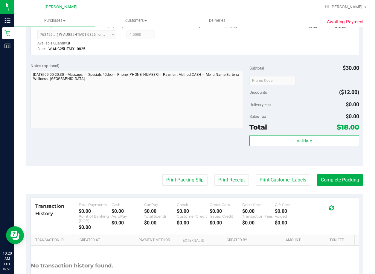
click at [338, 171] on purchase-details "Back Edit Purchase Cancel Purchase View Profile # 11978630 BioTrack ID: - Submi…" at bounding box center [194, 81] width 336 height 457
click at [343, 178] on button "Complete Packing" at bounding box center [340, 179] width 46 height 11
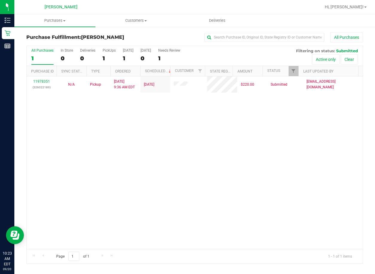
click at [275, 143] on div "11978351 (326022189) N/A Pickup [DATE] 9:36 AM EDT 9/20/2025 $220.00 Submitted …" at bounding box center [195, 162] width 336 height 173
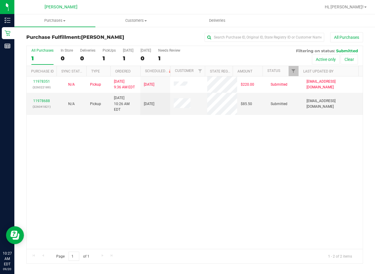
drag, startPoint x: 239, startPoint y: 160, endPoint x: 203, endPoint y: 150, distance: 37.3
click at [236, 160] on div "11978351 (326022189) N/A Pickup [DATE] 9:36 AM EDT 9/20/2025 $220.00 Submitted …" at bounding box center [195, 162] width 336 height 173
click at [39, 99] on link "11978688" at bounding box center [41, 101] width 17 height 4
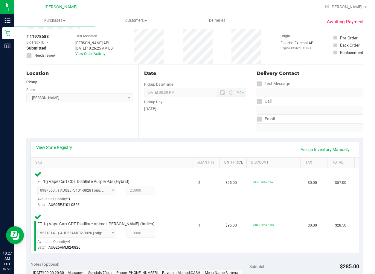
scroll to position [120, 0]
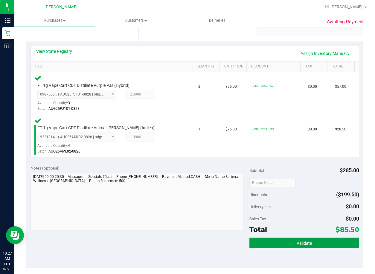
click at [274, 243] on button "Validate" at bounding box center [303, 243] width 109 height 11
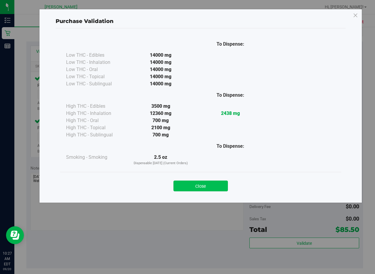
click at [212, 183] on button "Close" at bounding box center [200, 186] width 54 height 11
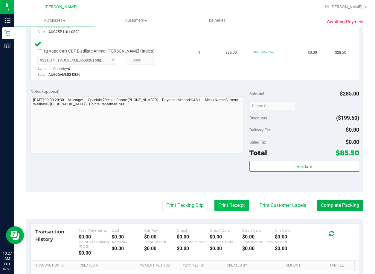
scroll to position [239, 0]
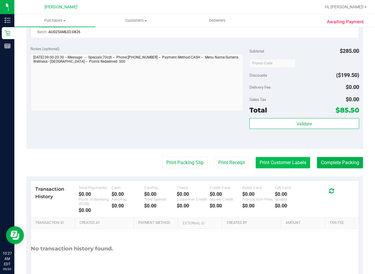
click at [283, 161] on button "Print Customer Labels" at bounding box center [282, 162] width 54 height 11
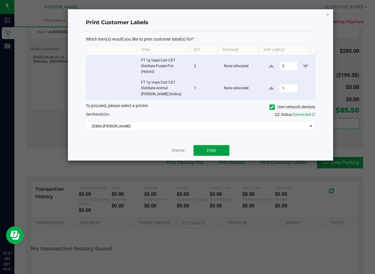
click at [217, 150] on button "Print" at bounding box center [211, 150] width 36 height 11
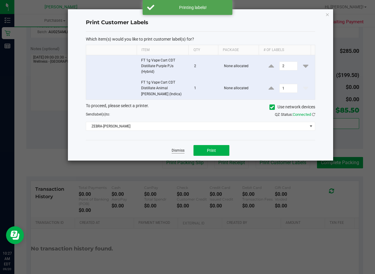
click at [177, 150] on link "Dismiss" at bounding box center [178, 150] width 13 height 5
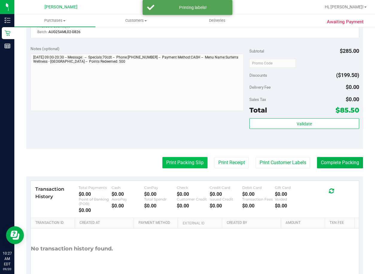
click at [177, 163] on button "Print Packing Slip" at bounding box center [184, 162] width 45 height 11
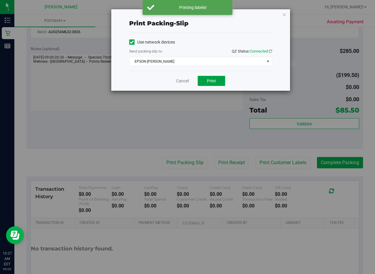
click at [212, 82] on span "Print" at bounding box center [211, 81] width 9 height 5
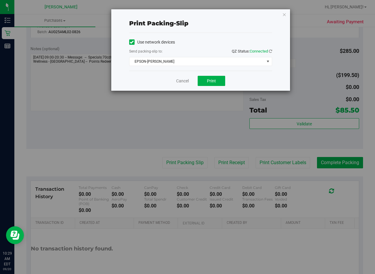
drag, startPoint x: 181, startPoint y: 111, endPoint x: 149, endPoint y: 115, distance: 32.2
click at [149, 115] on div "Print packing-slip Use network devices Send packing-slip to: QZ Status: Connect…" at bounding box center [189, 137] width 379 height 274
click at [181, 79] on link "Cancel" at bounding box center [182, 81] width 13 height 6
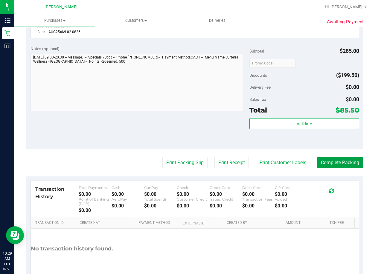
click at [340, 161] on button "Complete Packing" at bounding box center [340, 162] width 46 height 11
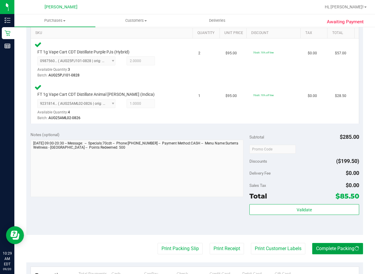
scroll to position [149, 0]
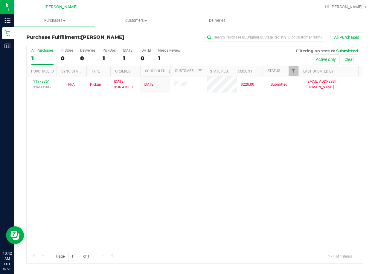
click at [293, 224] on div "11978351 (326022189) N/A Pickup [DATE] 9:36 AM EDT 9/20/2025 $220.00 Submitted …" at bounding box center [195, 162] width 336 height 173
drag, startPoint x: 225, startPoint y: 157, endPoint x: 214, endPoint y: 157, distance: 11.1
click at [224, 157] on div "11978351 (326022189) N/A Pickup [DATE] 9:36 AM EDT 9/20/2025 $220.00 Submitted …" at bounding box center [195, 162] width 336 height 173
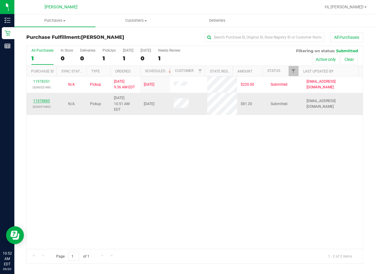
click at [43, 99] on link "11978885" at bounding box center [41, 101] width 17 height 4
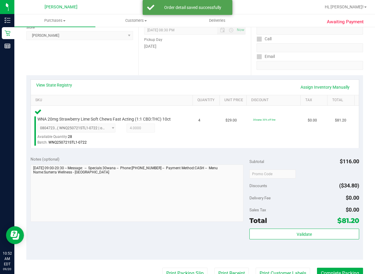
scroll to position [90, 0]
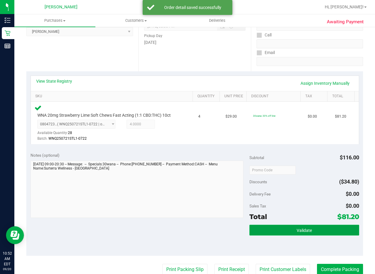
click at [285, 233] on button "Validate" at bounding box center [303, 230] width 109 height 11
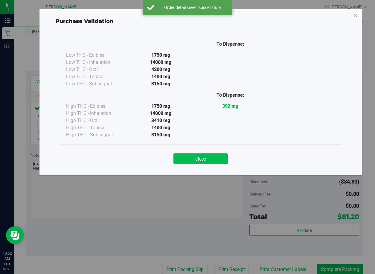
click at [208, 162] on button "Close" at bounding box center [200, 159] width 54 height 11
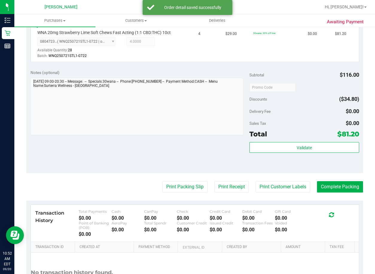
scroll to position [179, 0]
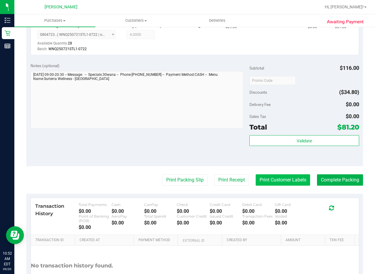
click at [268, 176] on button "Print Customer Labels" at bounding box center [282, 179] width 54 height 11
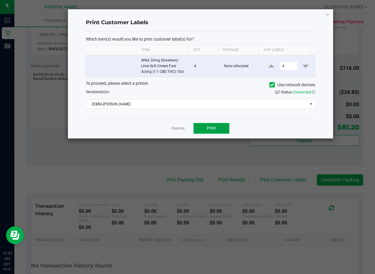
click at [215, 130] on span "Print" at bounding box center [211, 128] width 9 height 5
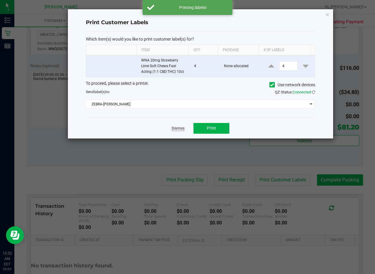
click at [180, 129] on link "Dismiss" at bounding box center [178, 128] width 13 height 5
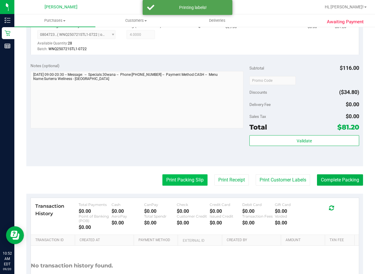
click at [191, 178] on button "Print Packing Slip" at bounding box center [184, 179] width 45 height 11
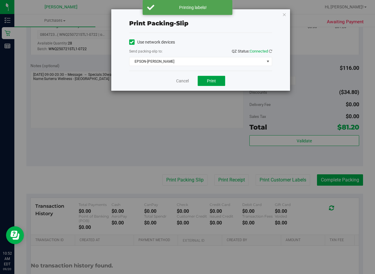
click at [215, 83] on span "Print" at bounding box center [211, 81] width 9 height 5
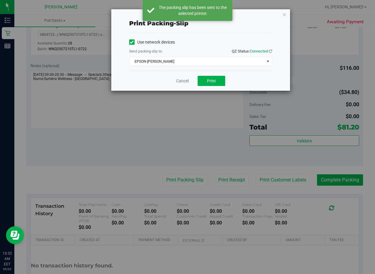
click at [326, 180] on div "Print packing-slip Use network devices Send packing-slip to: QZ Status: Connect…" at bounding box center [189, 137] width 379 height 274
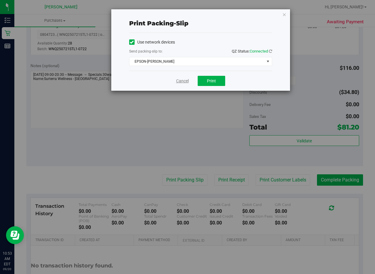
click at [179, 80] on link "Cancel" at bounding box center [182, 81] width 13 height 6
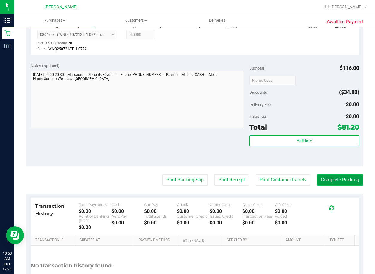
click at [335, 178] on button "Complete Packing" at bounding box center [340, 179] width 46 height 11
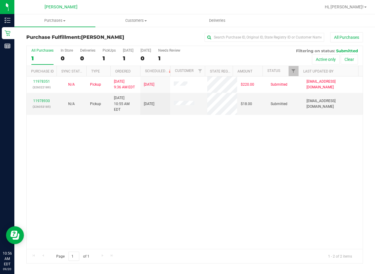
drag, startPoint x: 206, startPoint y: 143, endPoint x: 172, endPoint y: 140, distance: 34.1
click at [203, 143] on div "11978351 (326022189) N/A Pickup [DATE] 9:36 AM EDT 9/20/2025 $220.00 Submitted …" at bounding box center [195, 162] width 336 height 173
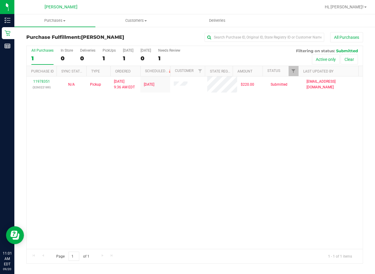
click at [157, 172] on div "11978351 (326022189) N/A Pickup [DATE] 9:36 AM EDT 9/20/2025 $220.00 Submitted …" at bounding box center [195, 162] width 336 height 173
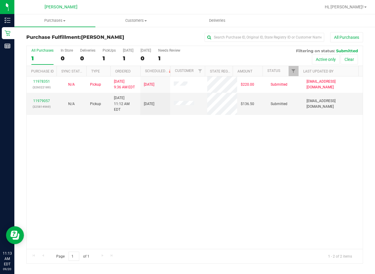
click at [211, 163] on div "11978351 (326022189) N/A Pickup [DATE] 9:36 AM EDT 9/20/2025 $220.00 Submitted …" at bounding box center [195, 162] width 336 height 173
click at [46, 99] on link "11979057" at bounding box center [41, 101] width 17 height 4
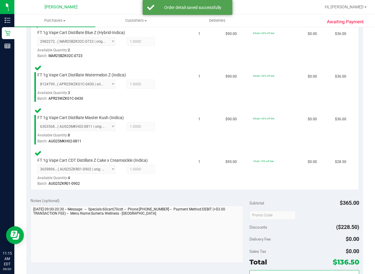
scroll to position [209, 0]
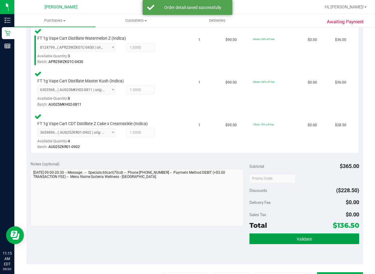
click at [288, 242] on button "Validate" at bounding box center [303, 239] width 109 height 11
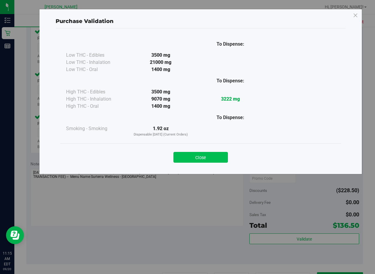
click at [209, 158] on button "Close" at bounding box center [200, 157] width 54 height 11
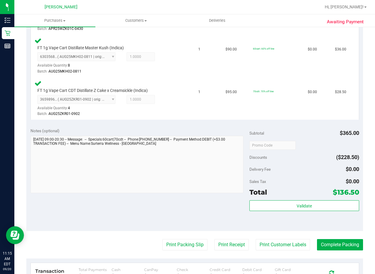
scroll to position [329, 0]
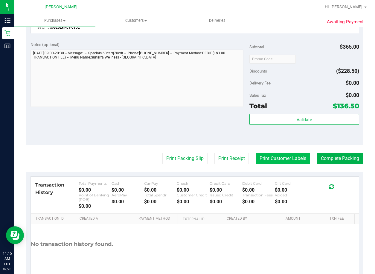
click at [264, 161] on button "Print Customer Labels" at bounding box center [282, 158] width 54 height 11
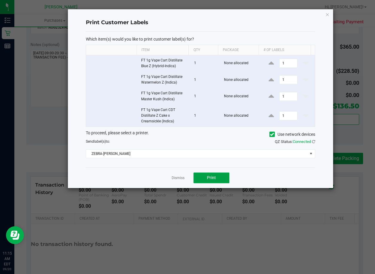
click at [217, 177] on button "Print" at bounding box center [211, 178] width 36 height 11
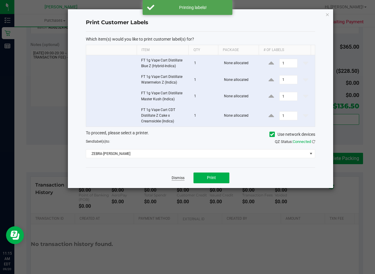
click at [178, 177] on link "Dismiss" at bounding box center [178, 178] width 13 height 5
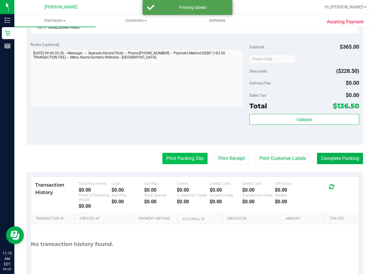
click at [173, 161] on button "Print Packing Slip" at bounding box center [184, 158] width 45 height 11
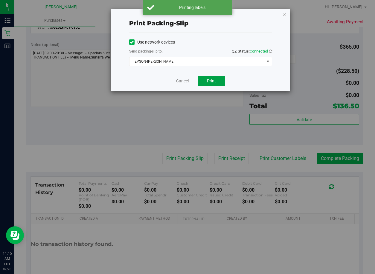
click at [209, 82] on span "Print" at bounding box center [211, 81] width 9 height 5
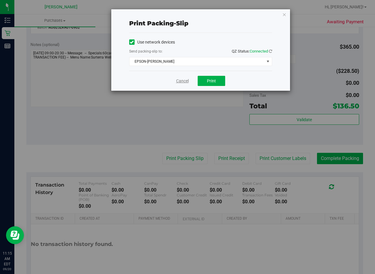
click at [186, 81] on link "Cancel" at bounding box center [182, 81] width 13 height 6
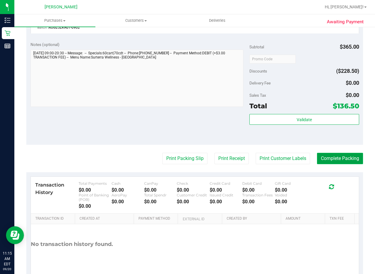
click at [342, 161] on button "Complete Packing" at bounding box center [340, 158] width 46 height 11
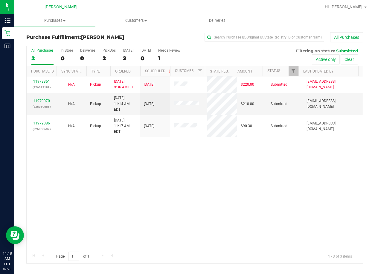
drag, startPoint x: 272, startPoint y: 179, endPoint x: 265, endPoint y: 178, distance: 6.7
click at [270, 179] on div "11978351 (326022189) N/A Pickup [DATE] 9:36 AM EDT 9/20/2025 $220.00 Submitted …" at bounding box center [195, 162] width 336 height 173
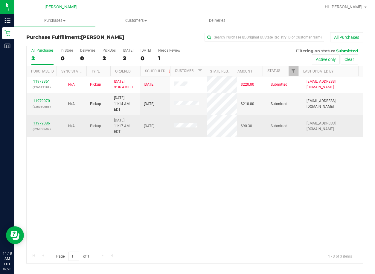
click at [37, 121] on link "11979086" at bounding box center [41, 123] width 17 height 4
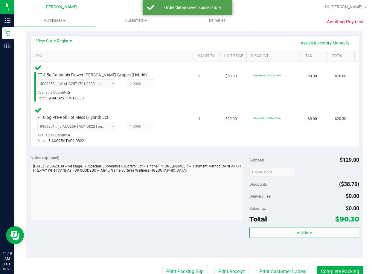
scroll to position [149, 0]
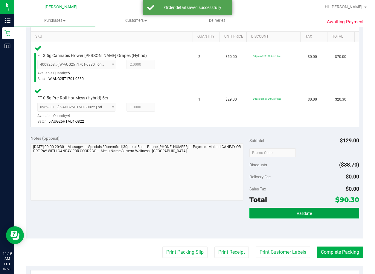
click at [299, 216] on button "Validate" at bounding box center [303, 213] width 109 height 11
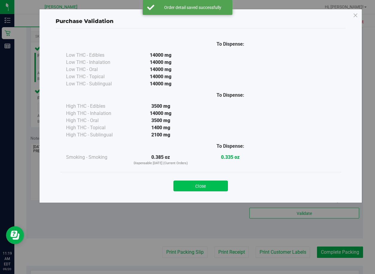
click at [201, 183] on button "Close" at bounding box center [200, 186] width 54 height 11
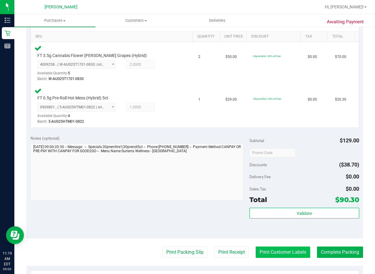
click at [264, 254] on button "Print Customer Labels" at bounding box center [282, 252] width 54 height 11
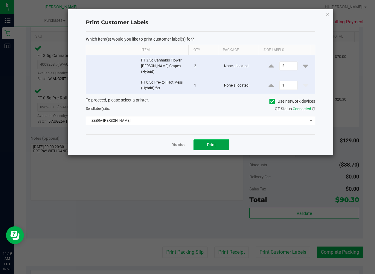
click at [210, 143] on span "Print" at bounding box center [211, 145] width 9 height 5
click at [176, 143] on link "Dismiss" at bounding box center [178, 145] width 13 height 5
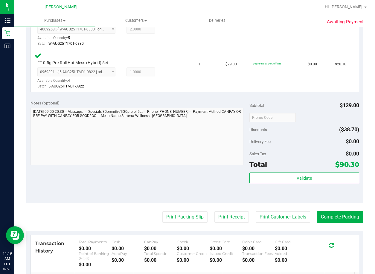
scroll to position [239, 0]
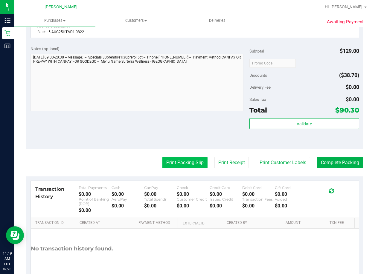
click at [179, 162] on button "Print Packing Slip" at bounding box center [184, 162] width 45 height 11
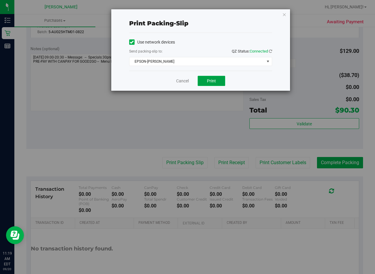
click at [212, 79] on span "Print" at bounding box center [211, 81] width 9 height 5
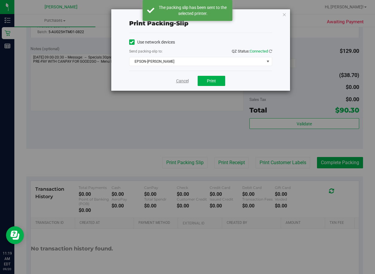
click at [183, 82] on link "Cancel" at bounding box center [182, 81] width 13 height 6
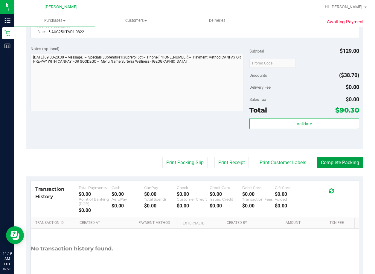
click at [331, 162] on button "Complete Packing" at bounding box center [340, 162] width 46 height 11
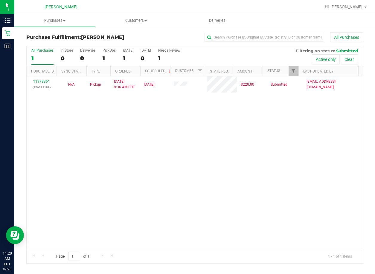
click at [224, 133] on div "11978351 (326022189) N/A Pickup [DATE] 9:36 AM EDT 9/20/2025 $220.00 Submitted …" at bounding box center [195, 162] width 336 height 173
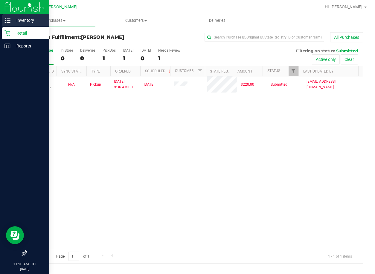
click at [23, 19] on p "Inventory" at bounding box center [28, 20] width 36 height 7
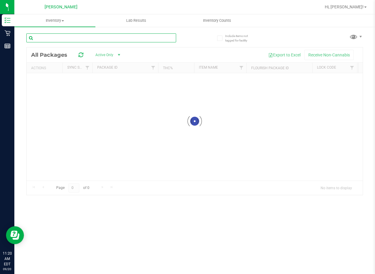
click at [51, 40] on input "text" at bounding box center [101, 37] width 150 height 9
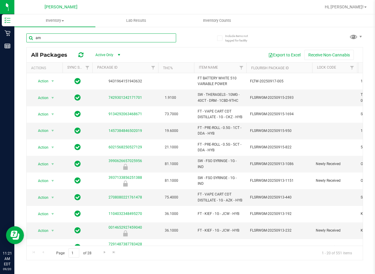
type input "aml"
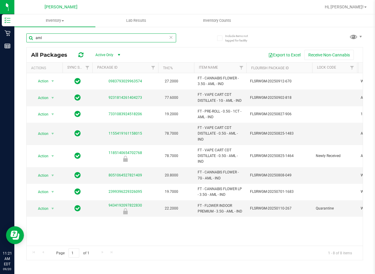
drag, startPoint x: 46, startPoint y: 36, endPoint x: 27, endPoint y: 39, distance: 18.4
click at [27, 39] on input "aml" at bounding box center [101, 37] width 150 height 9
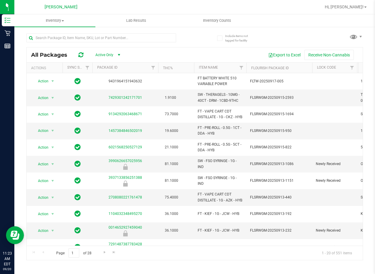
click at [210, 47] on div "All Packages Active Only Active Only Lab Samples Locked All External Internal E…" at bounding box center [194, 144] width 336 height 233
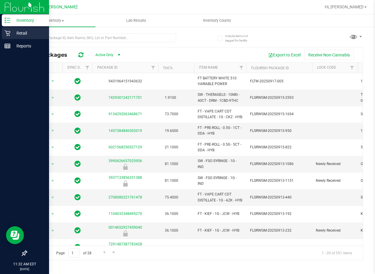
click at [25, 35] on p "Retail" at bounding box center [28, 33] width 36 height 7
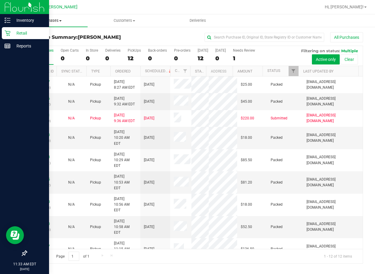
click at [53, 21] on span "Purchases" at bounding box center [50, 20] width 73 height 5
click at [56, 42] on li "Fulfillment" at bounding box center [50, 43] width 73 height 7
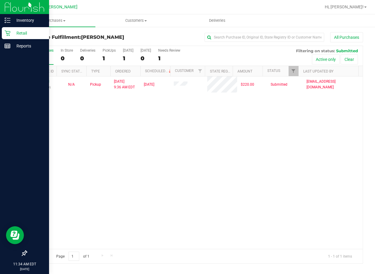
click at [294, 147] on div "11978351 (326022189) N/A Pickup [DATE] 9:36 AM EDT 9/20/2025 $220.00 Submitted …" at bounding box center [195, 162] width 336 height 173
drag, startPoint x: 199, startPoint y: 134, endPoint x: 190, endPoint y: 135, distance: 8.8
click at [198, 134] on div "11978351 (326022189) N/A Pickup [DATE] 9:36 AM EDT 9/20/2025 $220.00 Submitted …" at bounding box center [195, 162] width 336 height 173
click at [333, 199] on div "11978351 (326022189) N/A Pickup [DATE] 9:36 AM EDT 9/20/2025 $220.00 Submitted …" at bounding box center [195, 162] width 336 height 173
click at [194, 154] on div "11978351 (326022189) N/A Pickup [DATE] 9:36 AM EDT 9/20/2025 $220.00 Submitted …" at bounding box center [195, 162] width 336 height 173
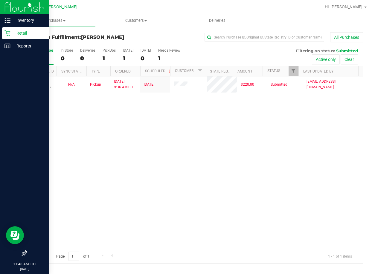
click at [203, 144] on div "11978351 (326022189) N/A Pickup [DATE] 9:36 AM EDT 9/20/2025 $220.00 Submitted …" at bounding box center [195, 162] width 336 height 173
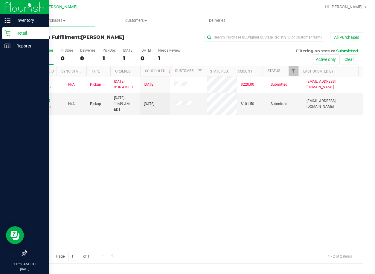
drag, startPoint x: 372, startPoint y: 258, endPoint x: 372, endPoint y: 272, distance: 13.4
click at [372, 271] on div "Purchases Summary of purchases Fulfillment All purchases Customers All customer…" at bounding box center [194, 144] width 360 height 260
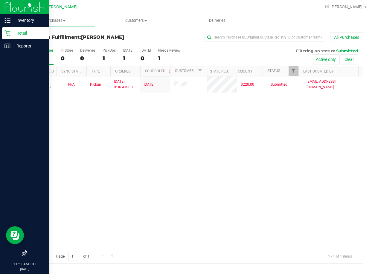
click at [208, 173] on div "11978351 (326022189) N/A Pickup [DATE] 9:36 AM EDT 9/20/2025 $220.00 Submitted …" at bounding box center [195, 162] width 336 height 173
click at [22, 19] on p "Inventory" at bounding box center [28, 20] width 36 height 7
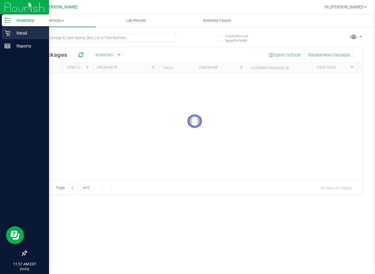
click at [22, 32] on p "Retail" at bounding box center [28, 33] width 36 height 7
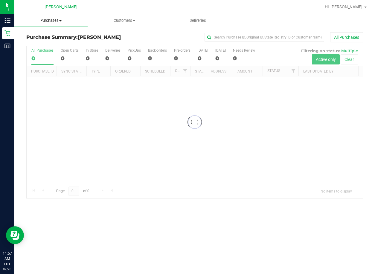
click at [54, 20] on span "Purchases" at bounding box center [50, 20] width 73 height 5
click at [48, 42] on span "Fulfillment" at bounding box center [32, 43] width 37 height 5
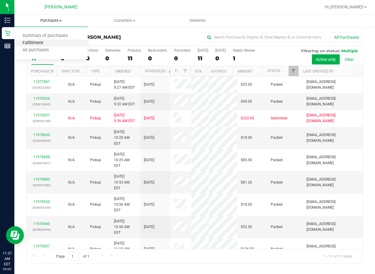
click at [38, 41] on span "Fulfillment" at bounding box center [32, 43] width 37 height 5
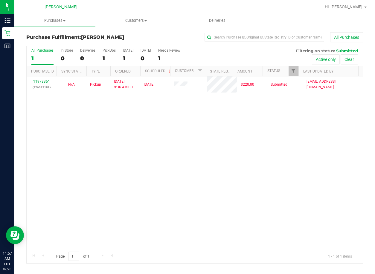
click at [137, 175] on div "11978351 (326022189) N/A Pickup [DATE] 9:36 AM EDT 9/20/2025 $220.00 Submitted …" at bounding box center [195, 162] width 336 height 173
click at [230, 142] on div "11978351 (326022189) N/A Pickup [DATE] 9:36 AM EDT 9/20/2025 $220.00 Submitted …" at bounding box center [195, 162] width 336 height 173
click at [244, 182] on div "11978351 (326022189) N/A Pickup [DATE] 9:36 AM EDT 9/20/2025 $220.00 Submitted …" at bounding box center [195, 162] width 336 height 173
